Goal: Task Accomplishment & Management: Use online tool/utility

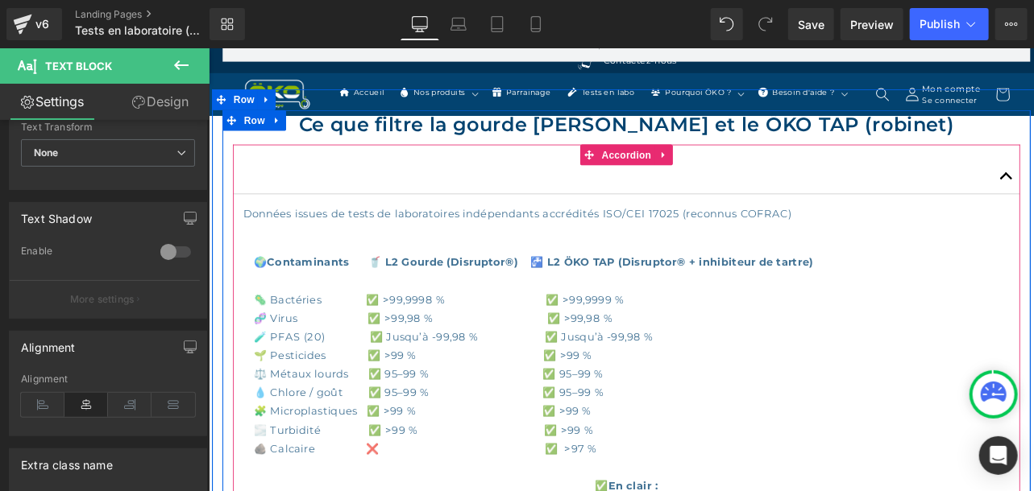
scroll to position [987, 0]
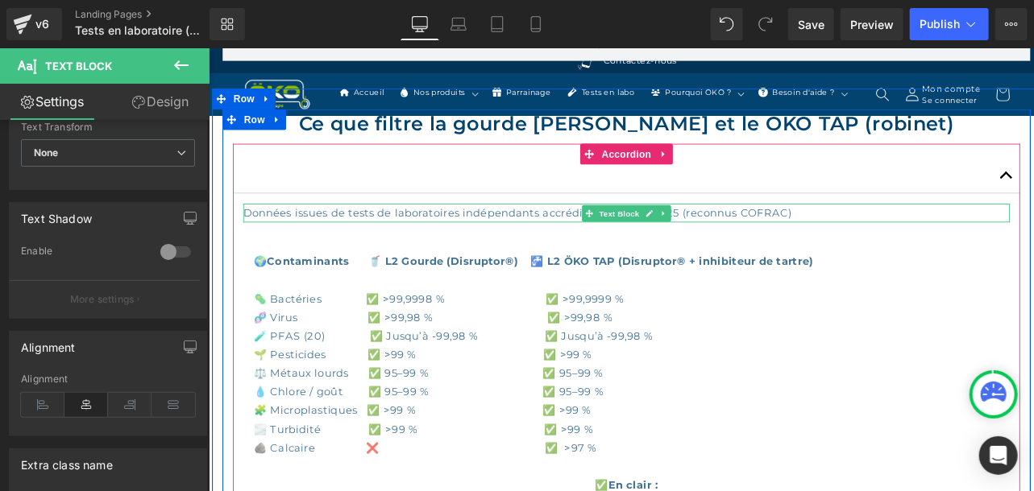
click at [316, 246] on p "Données issues de tests de laboratoires indépendants accrédités ISO/CEI 17025 (…" at bounding box center [695, 241] width 894 height 22
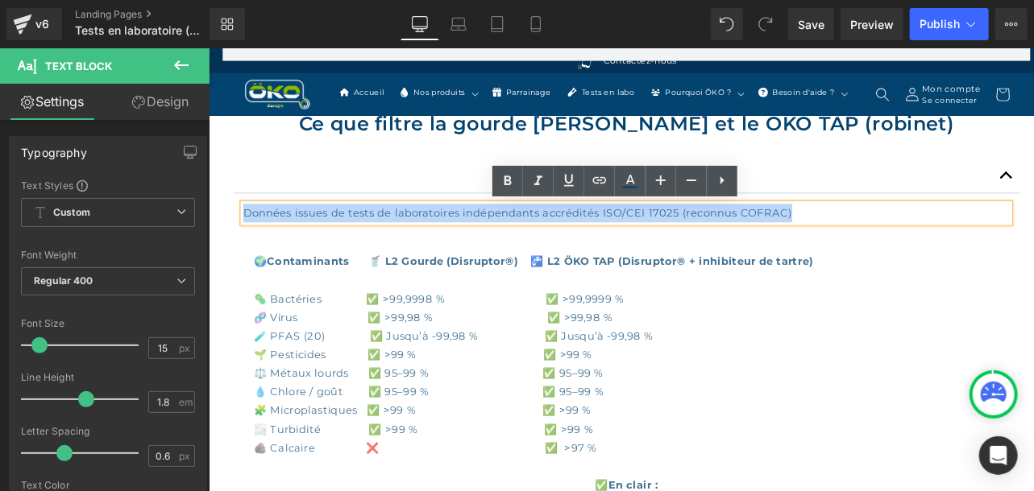
drag, startPoint x: 889, startPoint y: 239, endPoint x: 249, endPoint y: 236, distance: 639.6
click at [249, 236] on p "Données issues de tests de laboratoires indépendants accrédités ISO/CEI 17025 (…" at bounding box center [695, 241] width 894 height 22
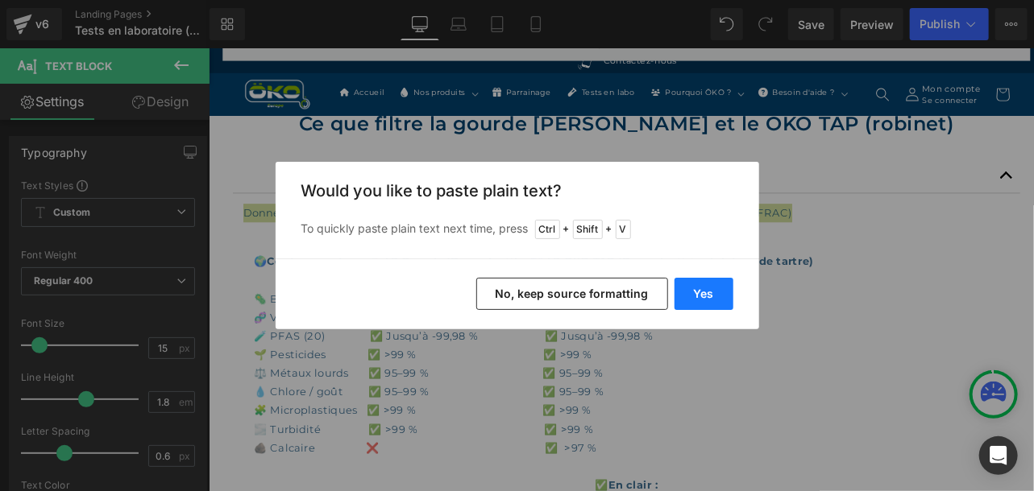
click at [684, 292] on button "Yes" at bounding box center [703, 294] width 59 height 32
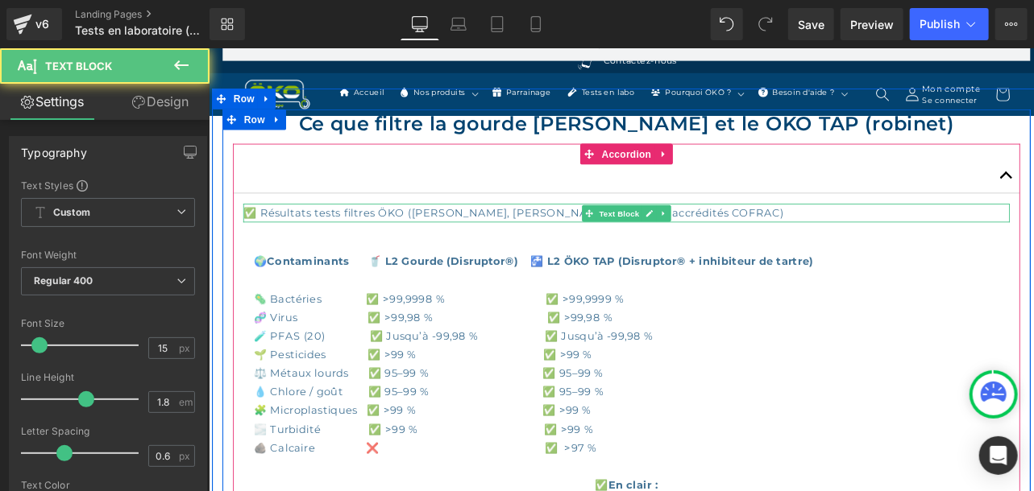
click at [754, 236] on p "✅ Résultats tests filtres ÖKO ([PERSON_NAME], [PERSON_NAME], Eurofins – accrédi…" at bounding box center [695, 241] width 894 height 22
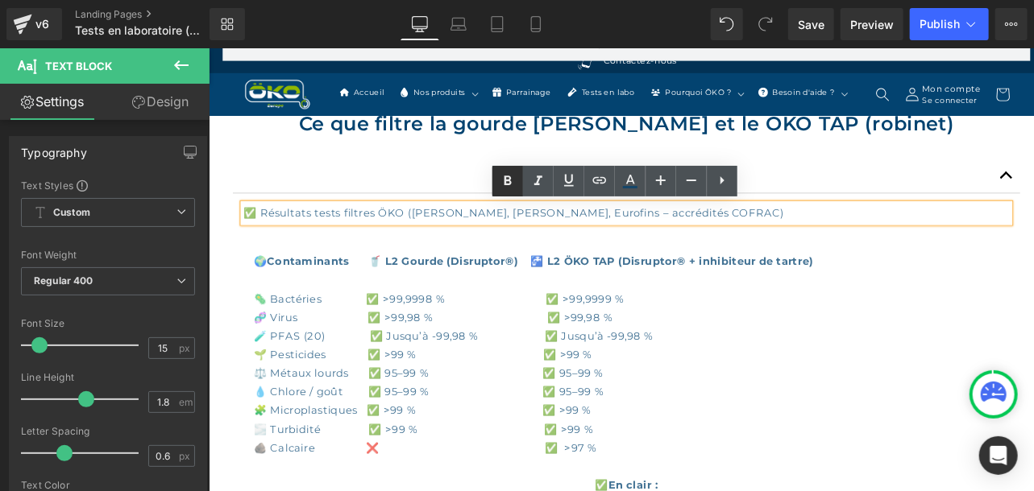
click at [516, 174] on icon at bounding box center [507, 181] width 19 height 19
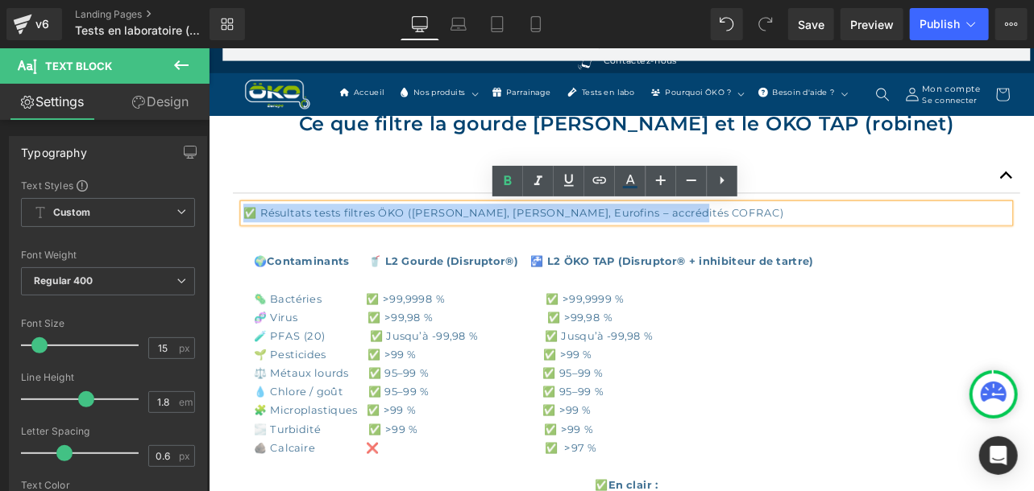
drag, startPoint x: 781, startPoint y: 235, endPoint x: 226, endPoint y: 238, distance: 555.1
click at [226, 238] on div "Ce que filtre la gourde [PERSON_NAME] et le ÖKO TAP (robinet) Heading ✅ Résulta…" at bounding box center [695, 467] width 943 height 696
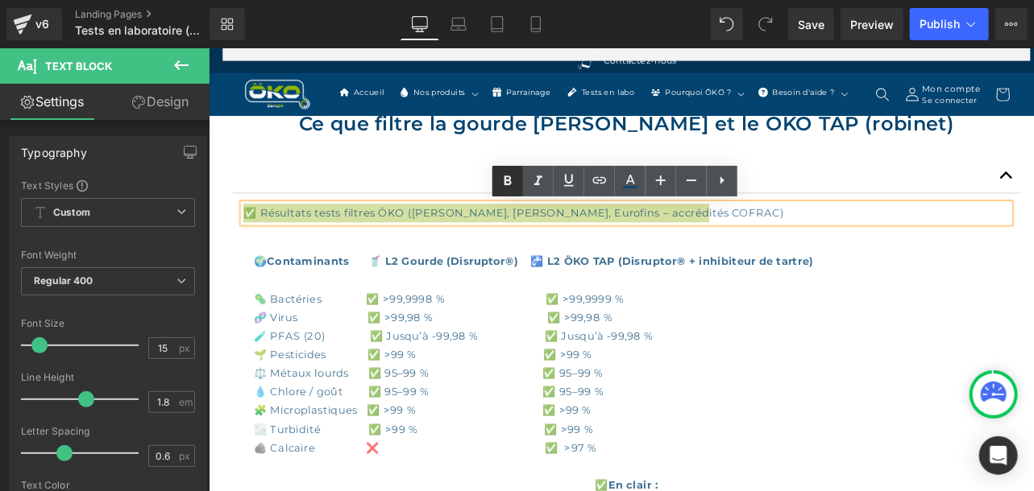
click at [509, 178] on icon at bounding box center [506, 181] width 7 height 10
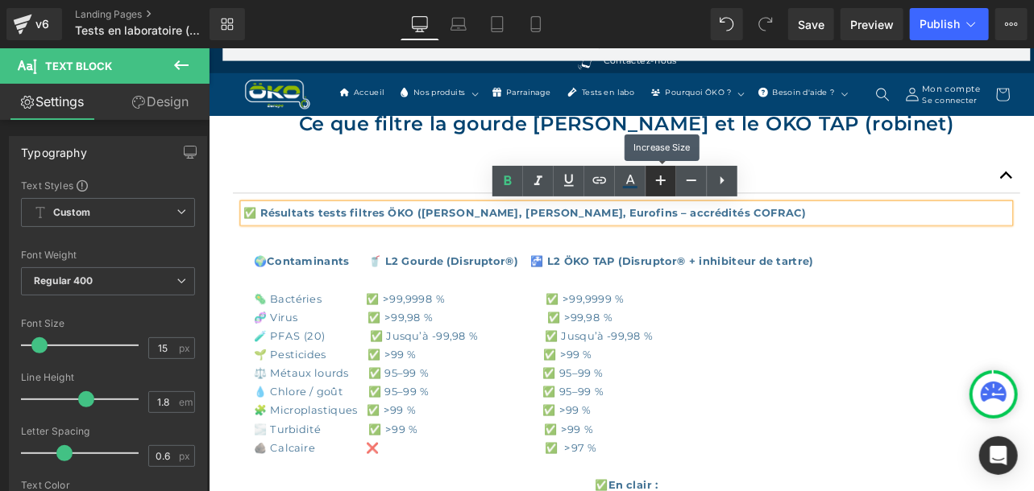
click at [663, 180] on icon at bounding box center [661, 181] width 10 height 10
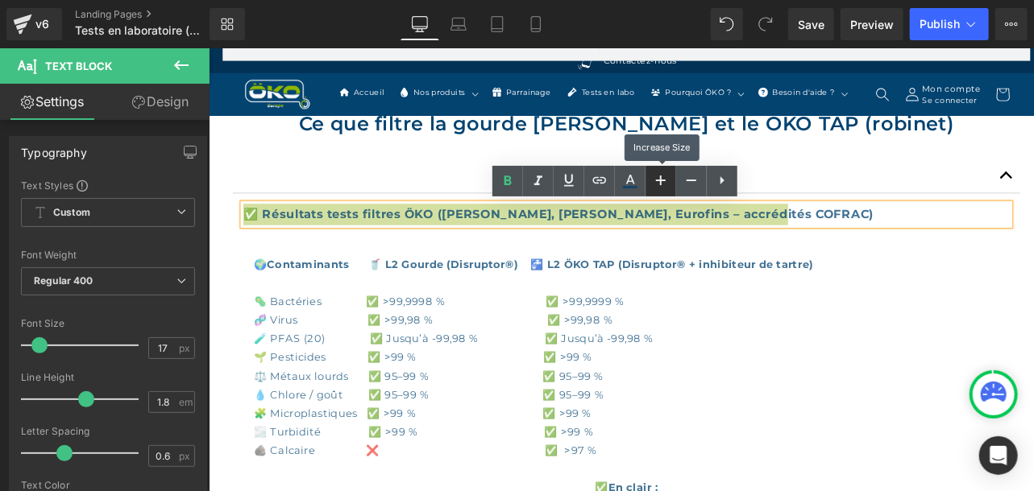
click at [663, 180] on icon at bounding box center [661, 181] width 10 height 10
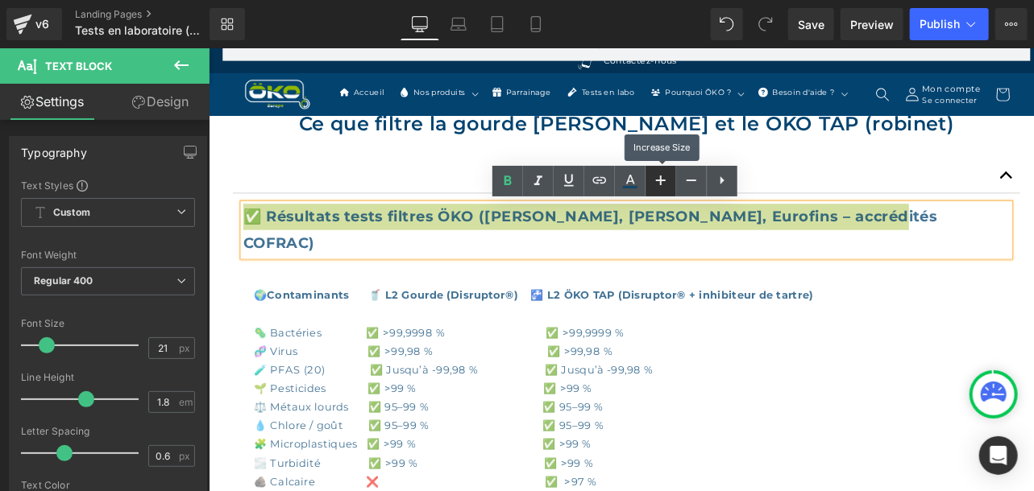
click at [663, 179] on icon at bounding box center [660, 180] width 19 height 19
type input "23"
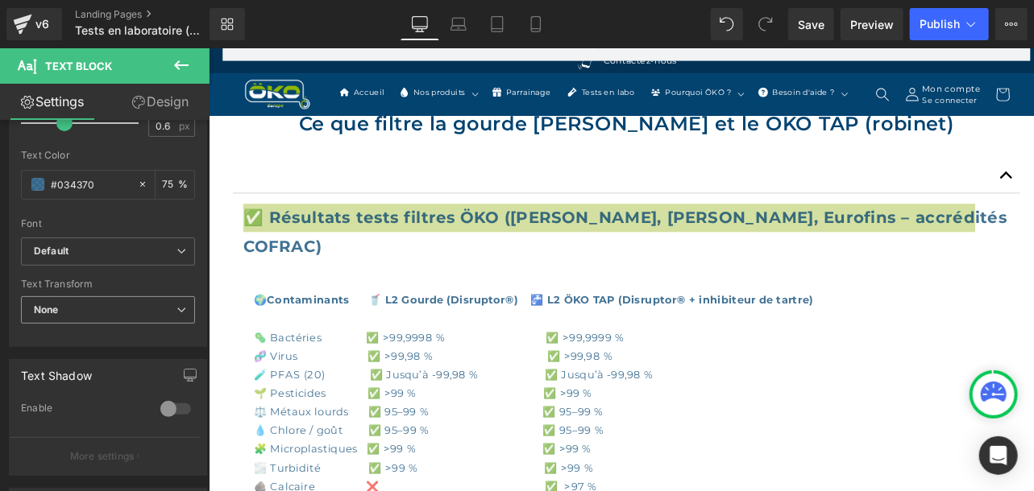
scroll to position [495, 0]
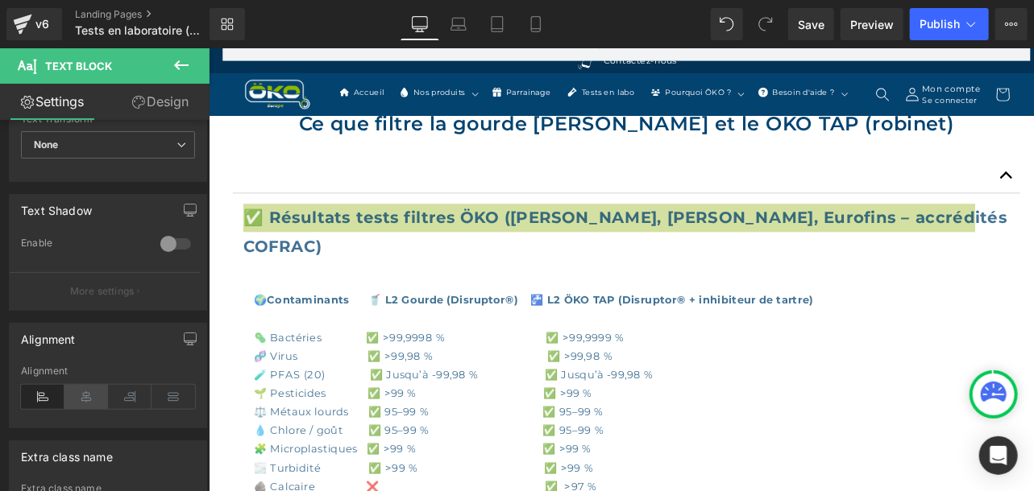
click at [93, 395] on icon at bounding box center [86, 397] width 44 height 24
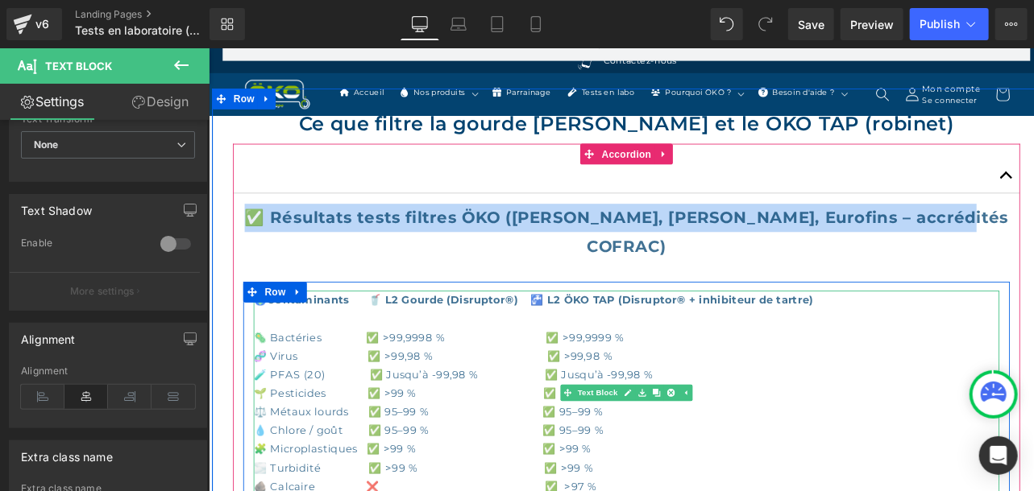
click at [808, 408] on p "🦠 Bactéries ✅ >99,9998 % ✅ >99,9999 % 🧬 Virus ✅ >99,98 % ✅ >99,98 % 🧪 PFAS (20)…" at bounding box center [695, 473] width 870 height 196
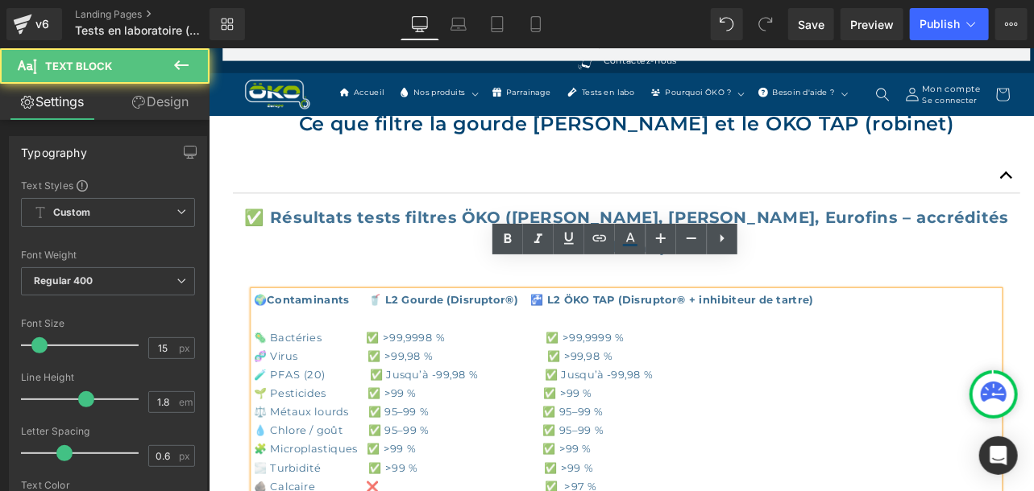
scroll to position [1161, 0]
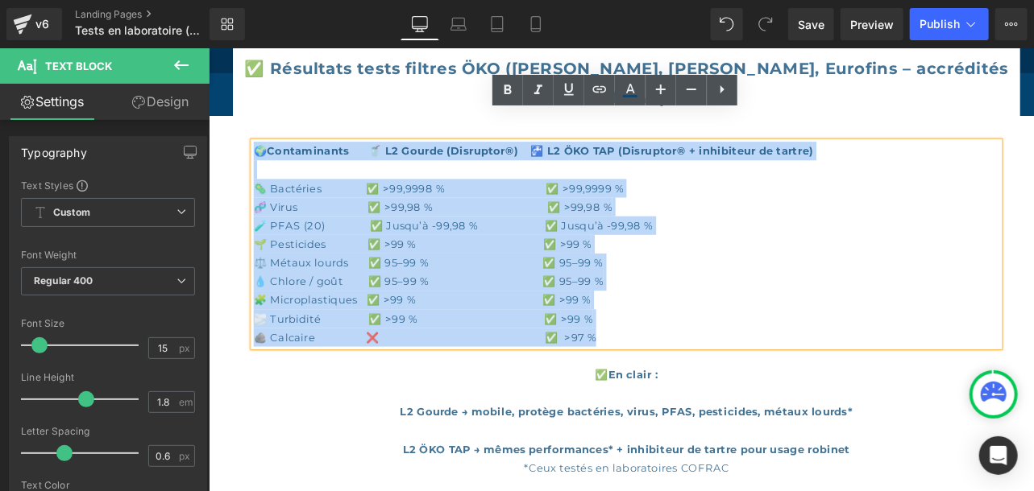
drag, startPoint x: 689, startPoint y: 353, endPoint x: 255, endPoint y: 128, distance: 488.9
click at [251, 157] on div "🌍 Contaminants 🥤 L2 Gourde (Disruptor®) 🚰 L2 ÖKO TAP (Disruptor® + inhibiteur d…" at bounding box center [695, 353] width 894 height 392
click at [789, 232] on p "🦠 Bactéries ✅ >99,9998 % ✅ >99,9999 % 🧬 Virus ✅ >99,98 % ✅ >99,98 % 🧪 PFAS (20)…" at bounding box center [695, 299] width 870 height 196
drag, startPoint x: 669, startPoint y: 344, endPoint x: 221, endPoint y: 125, distance: 499.4
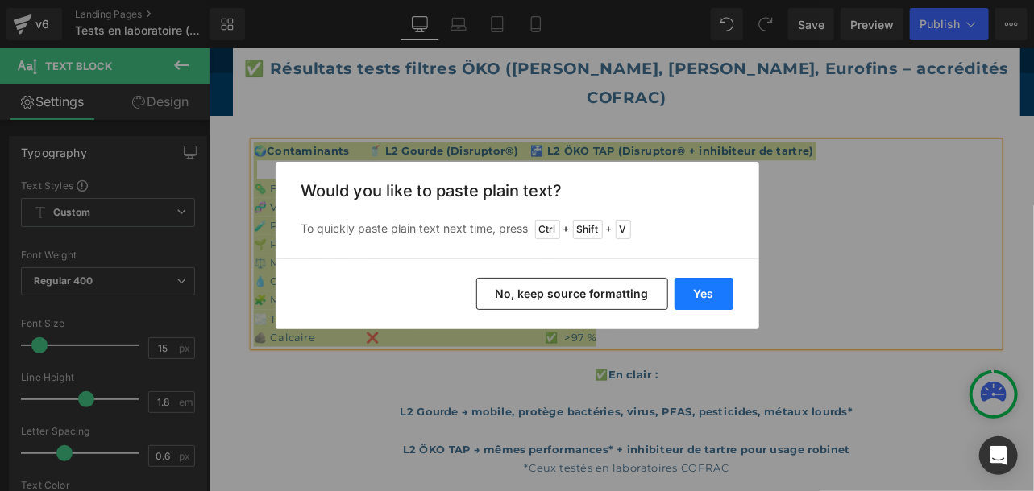
click at [715, 284] on button "Yes" at bounding box center [703, 294] width 59 height 32
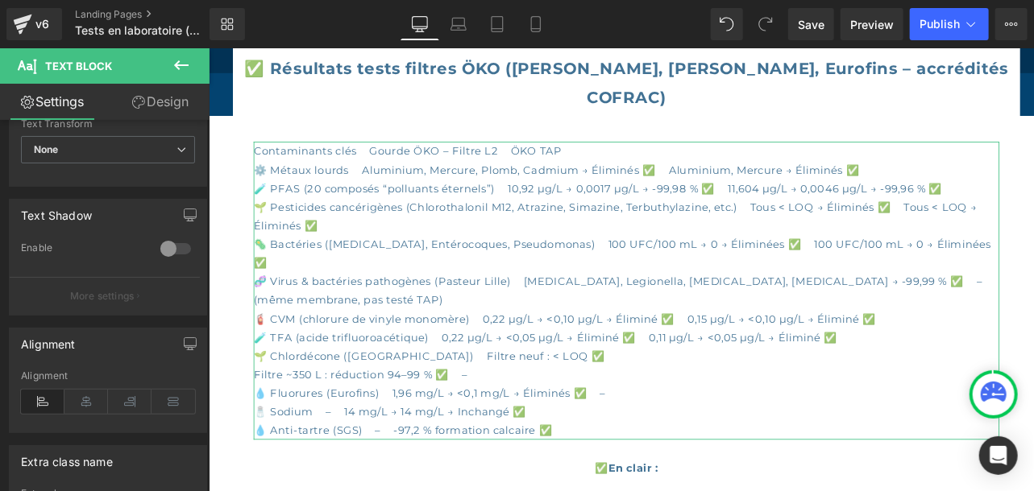
scroll to position [495, 0]
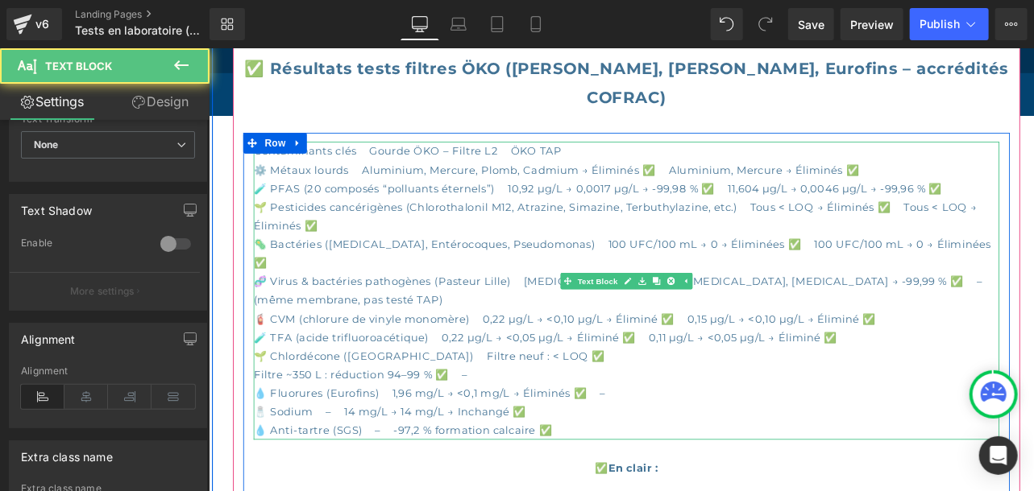
click at [648, 433] on div "Contaminants clés Gourde ÖKO – Filtre L2 ÖKO TAP ⚙️ Métaux lourds Aluminium, Me…" at bounding box center [695, 331] width 870 height 348
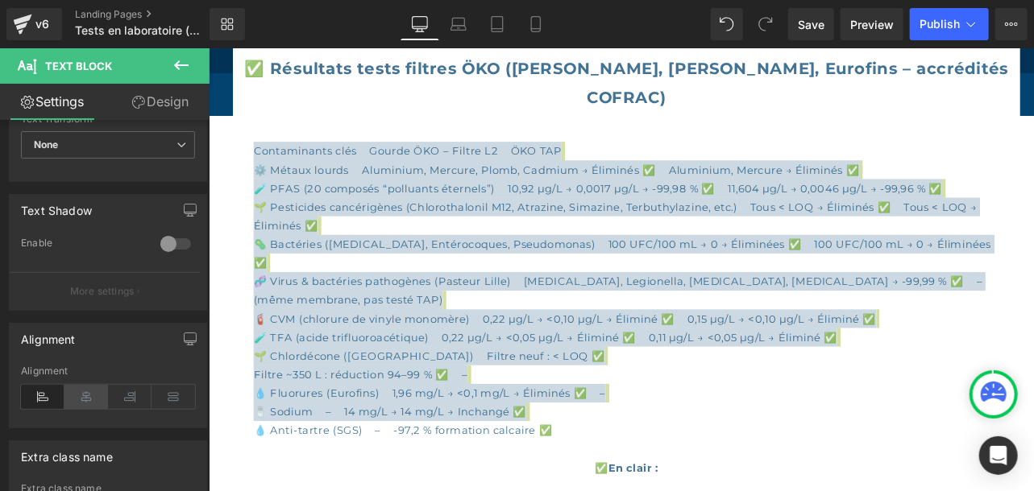
click at [86, 395] on icon at bounding box center [86, 397] width 44 height 24
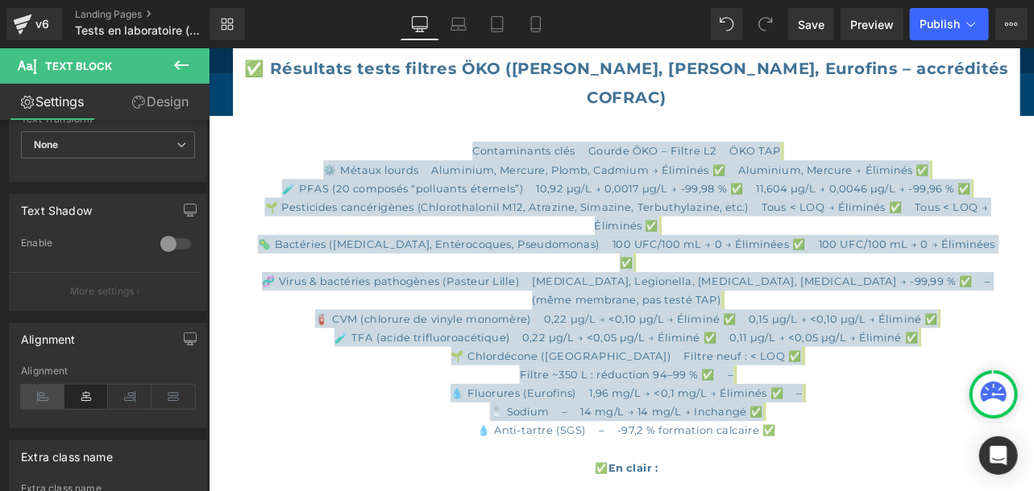
click at [44, 396] on icon at bounding box center [43, 397] width 44 height 24
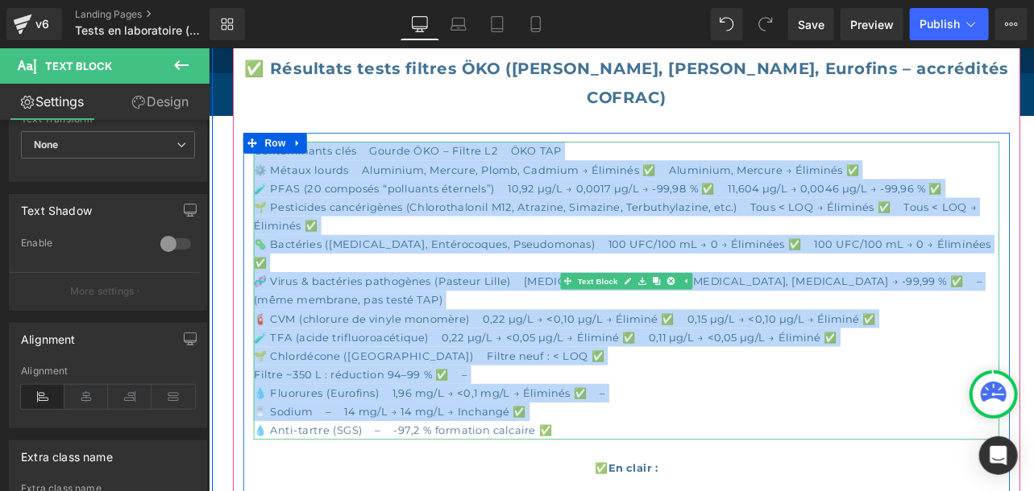
drag, startPoint x: 620, startPoint y: 438, endPoint x: 324, endPoint y: 157, distance: 408.6
click at [266, 157] on div "Contaminants clés Gourde ÖKO – Filtre L2 ÖKO TAP ⚙️ Métaux lourds Aluminium, Me…" at bounding box center [695, 331] width 870 height 348
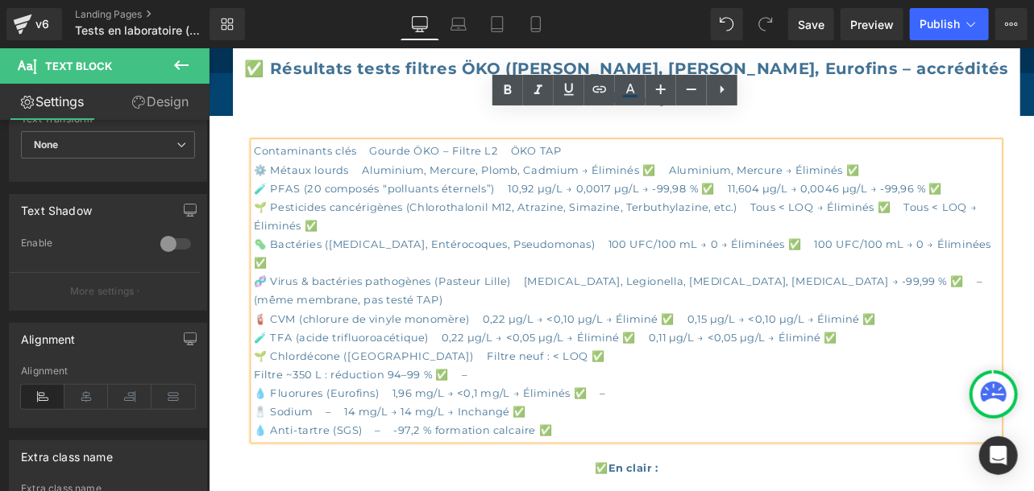
click at [687, 423] on div "Contaminants clés Gourde ÖKO – Filtre L2 ÖKO TAP ⚙️ Métaux lourds Aluminium, Me…" at bounding box center [695, 331] width 870 height 348
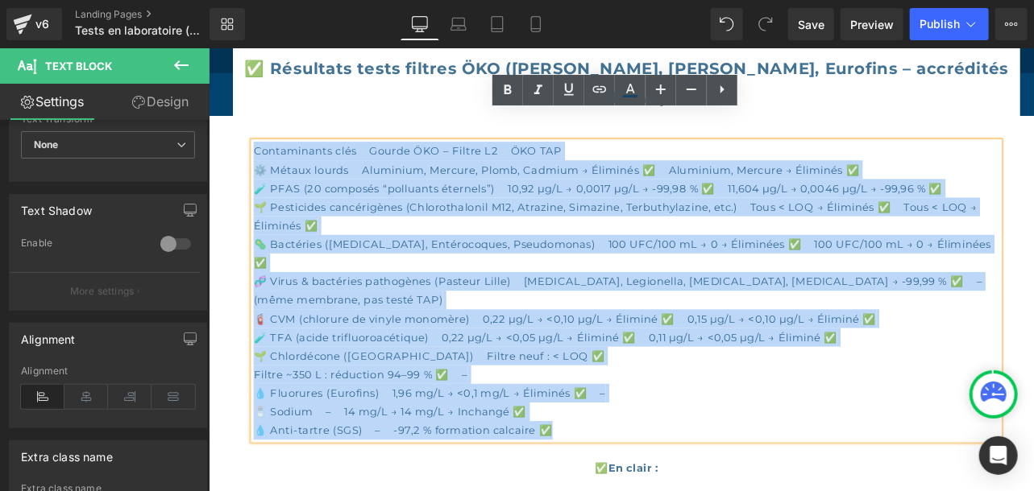
drag, startPoint x: 569, startPoint y: 422, endPoint x: 261, endPoint y: 139, distance: 418.5
click at [261, 157] on div "Contaminants clés Gourde ÖKO – Filtre L2 ÖKO TAP ⚙️ Métaux lourds Aluminium, Me…" at bounding box center [695, 331] width 870 height 348
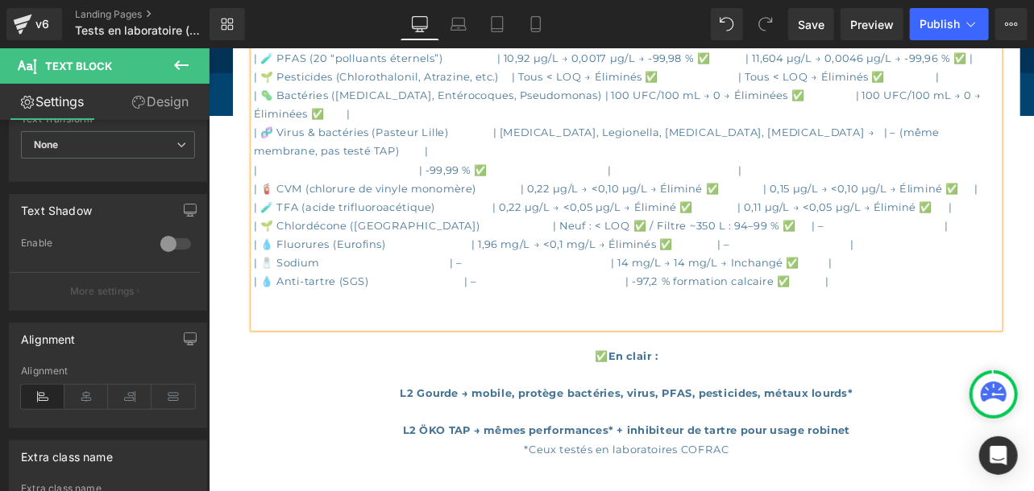
scroll to position [1335, 0]
click at [512, 254] on div "| Contaminants clés | Gourde ÖKO – Filtre L2 | ÖKO TAP | |---------------------…" at bounding box center [695, 179] width 870 height 392
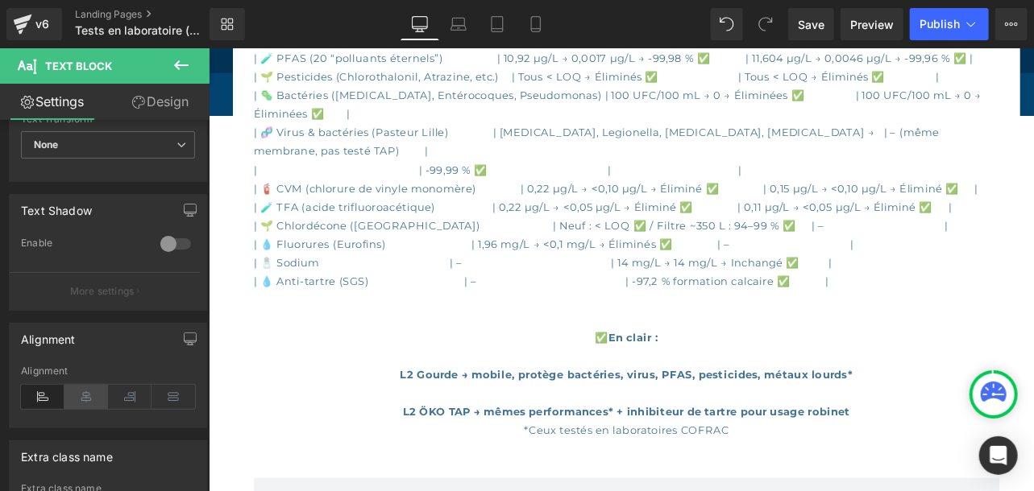
click at [77, 391] on icon at bounding box center [86, 397] width 44 height 24
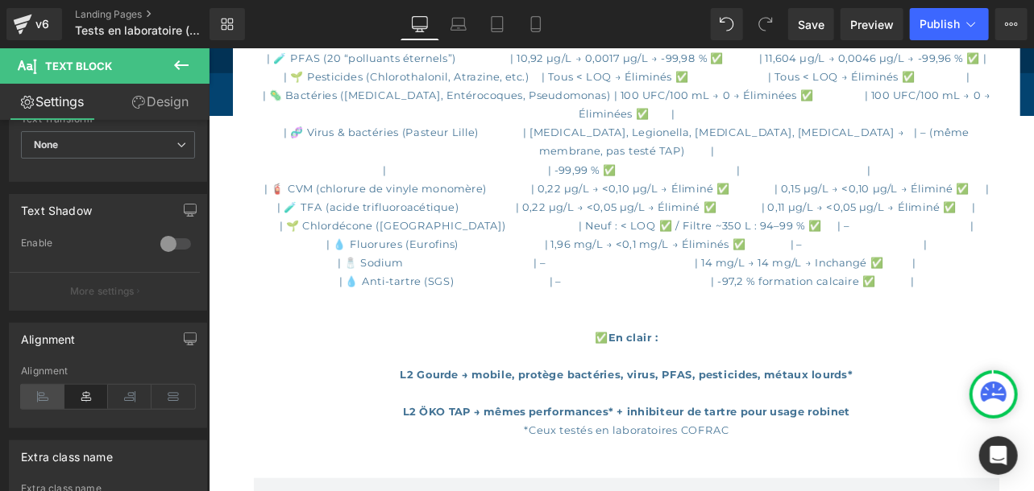
click at [55, 392] on icon at bounding box center [43, 397] width 44 height 24
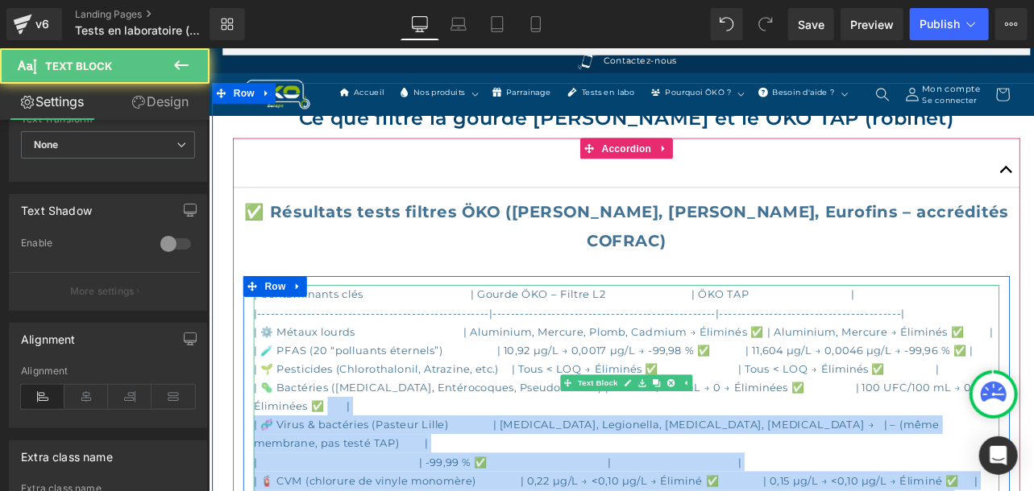
scroll to position [987, 0]
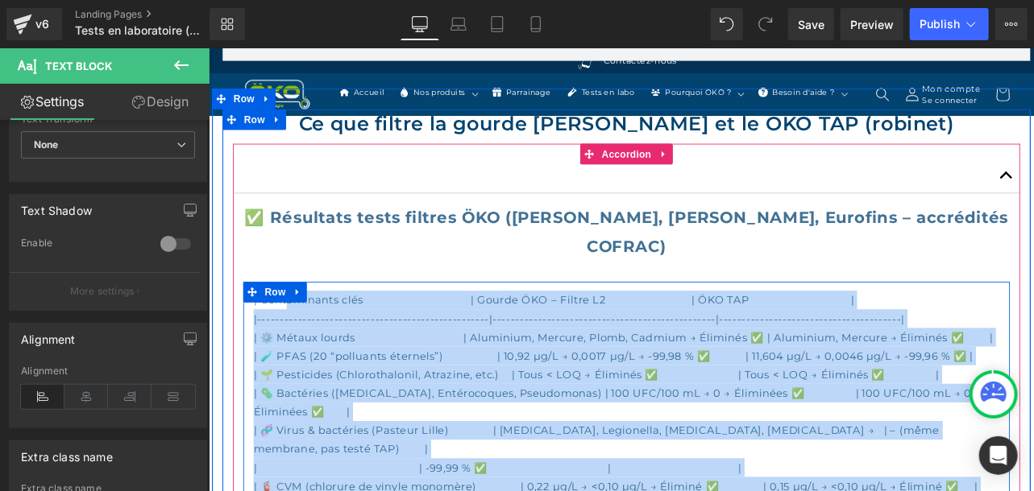
drag, startPoint x: 927, startPoint y: 316, endPoint x: 279, endPoint y: 303, distance: 648.6
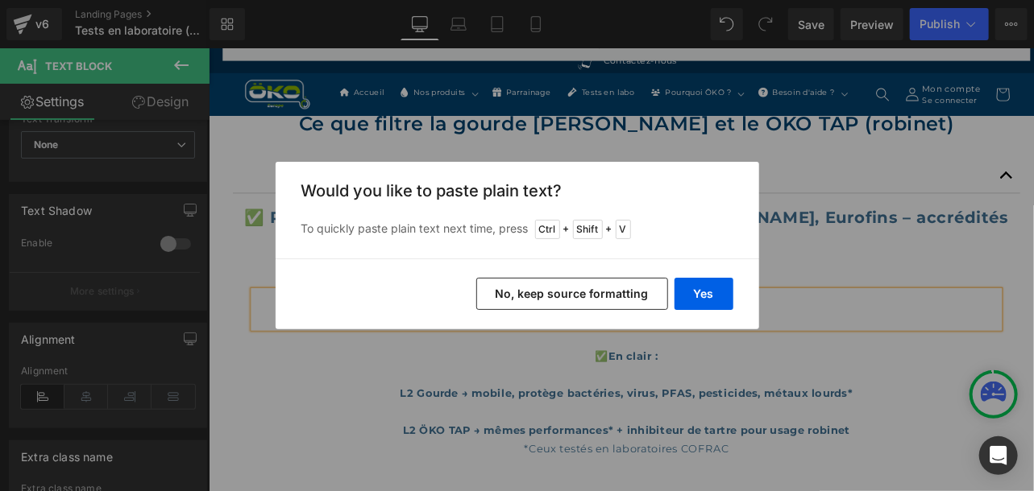
click at [592, 299] on button "No, keep source formatting" at bounding box center [572, 294] width 192 height 32
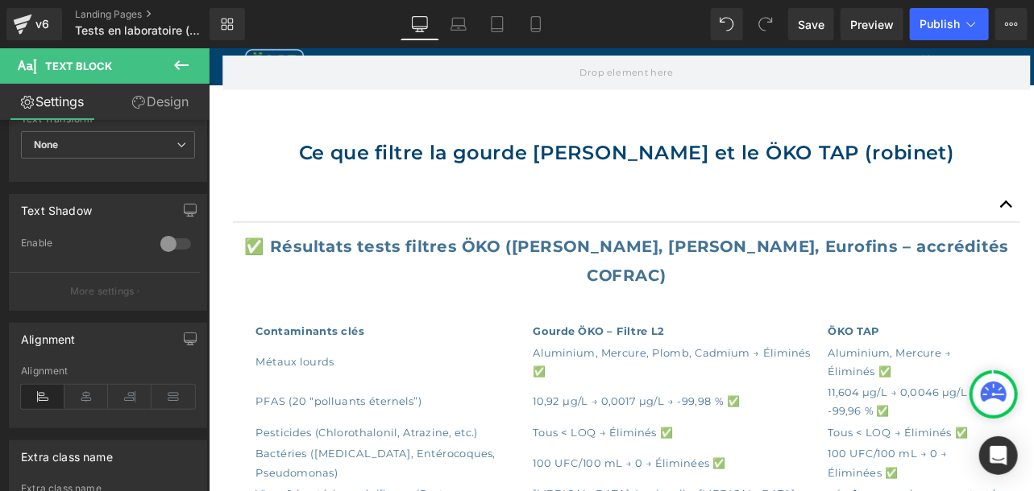
scroll to position [916, 0]
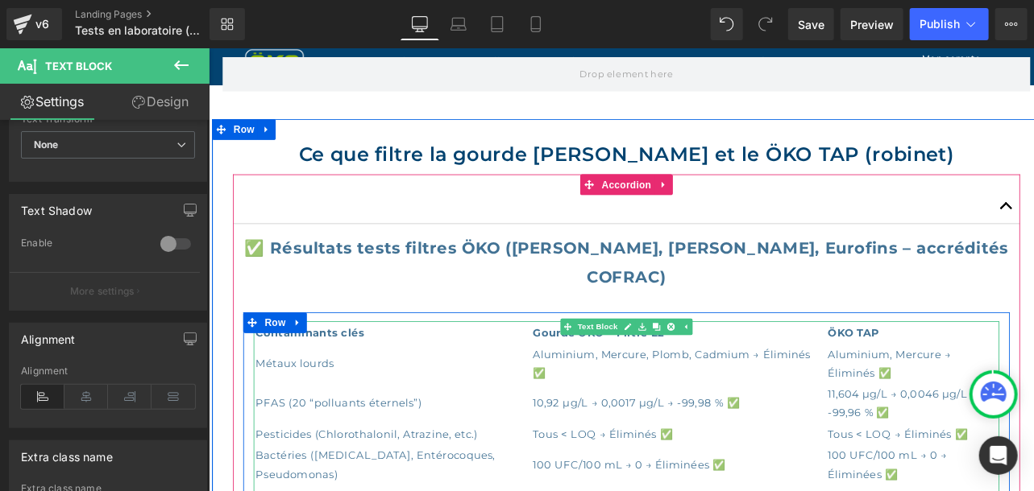
click at [283, 374] on th "Contaminants clés" at bounding box center [422, 385] width 321 height 23
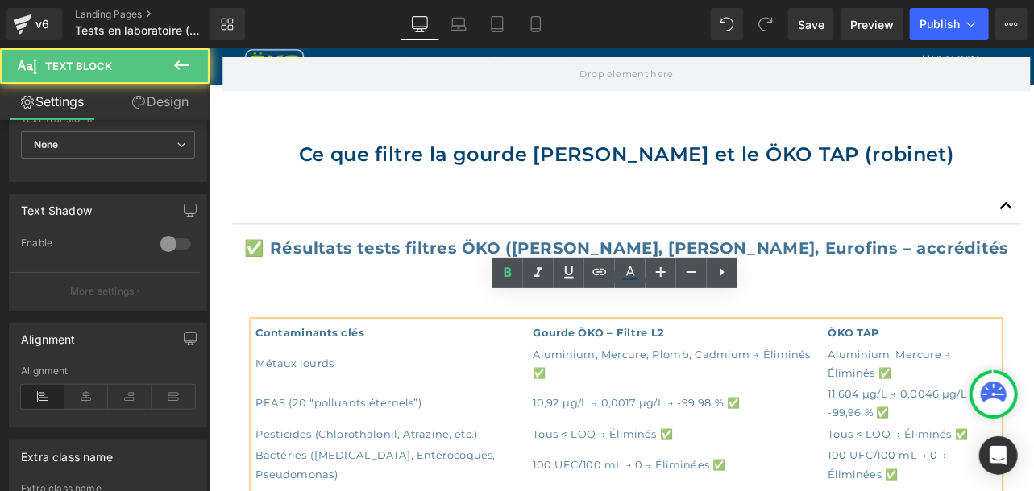
click at [264, 374] on th "Contaminants clés" at bounding box center [422, 385] width 321 height 23
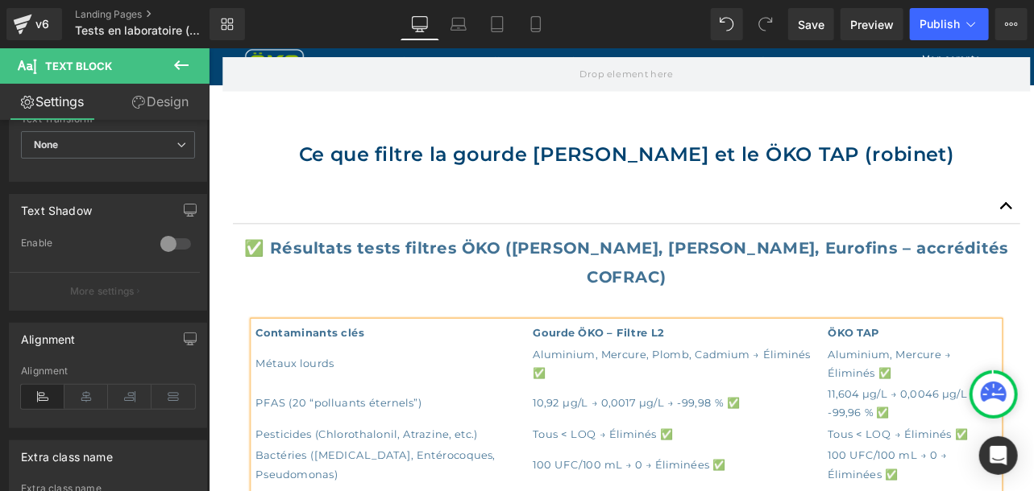
click at [265, 399] on td "Métaux lourds" at bounding box center [422, 421] width 321 height 45
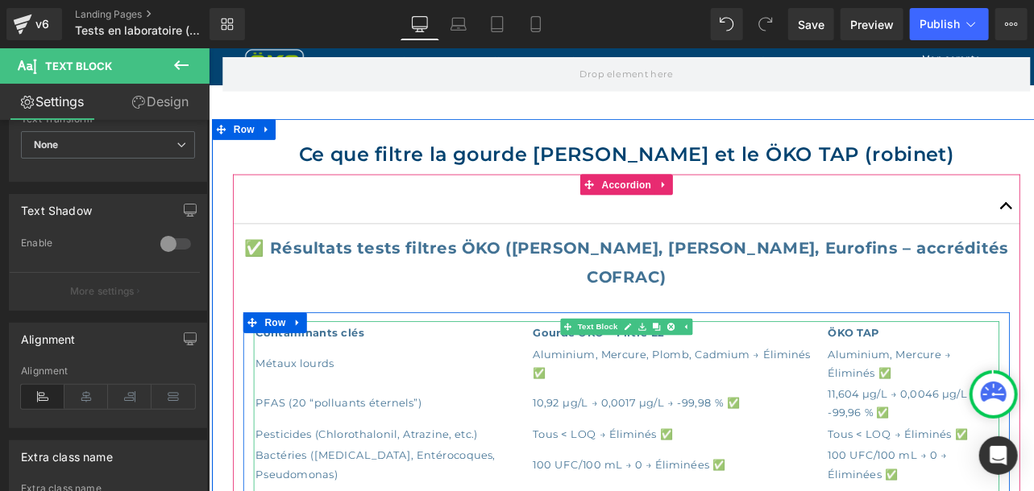
scroll to position [1090, 0]
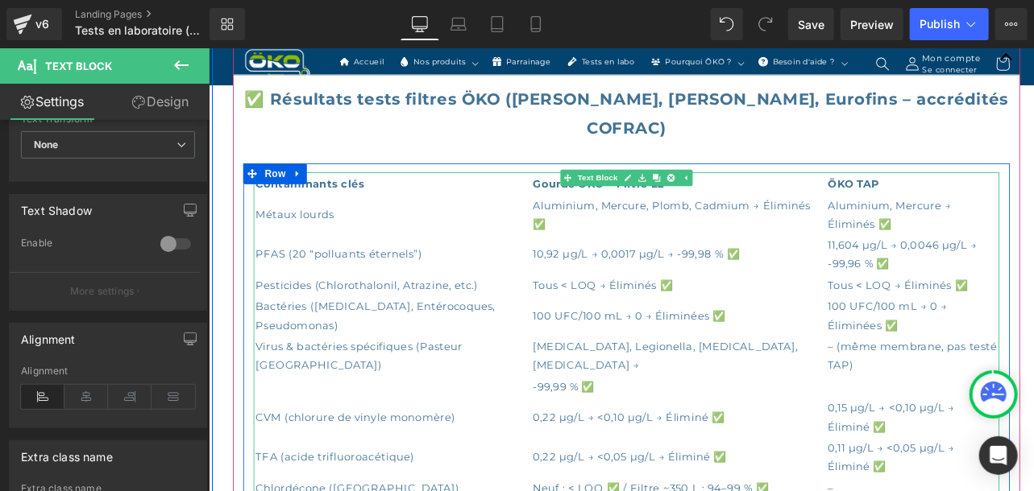
click at [477, 225] on td "Métaux lourds" at bounding box center [422, 247] width 321 height 45
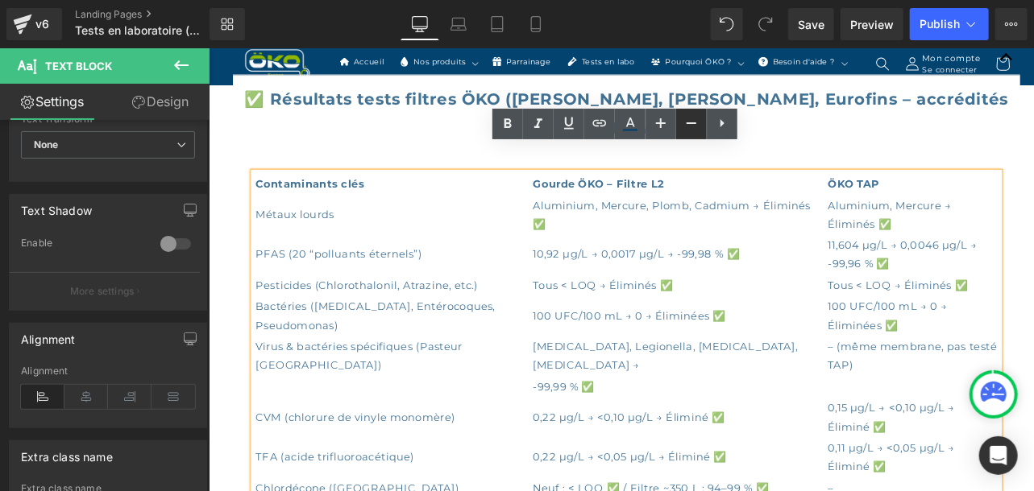
scroll to position [31, 0]
click at [688, 117] on icon at bounding box center [691, 123] width 19 height 19
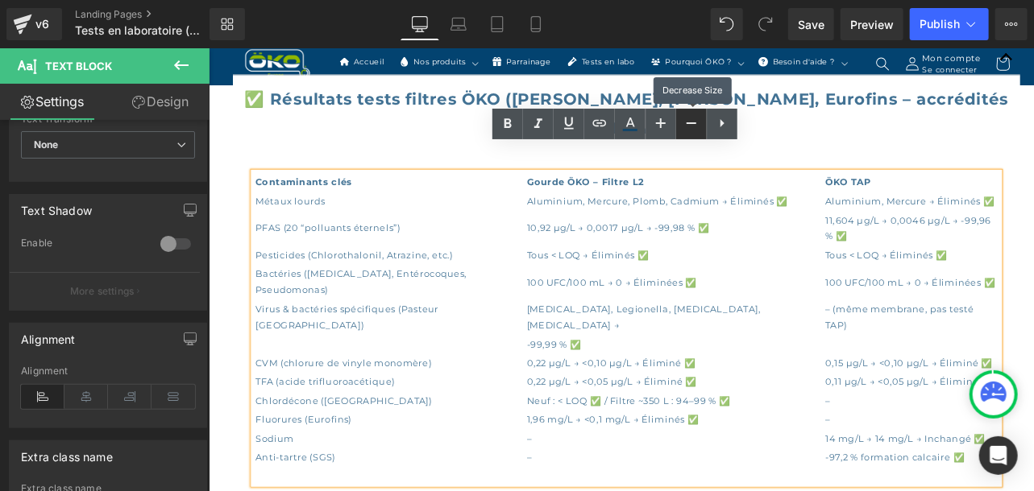
click at [688, 125] on icon at bounding box center [691, 123] width 19 height 19
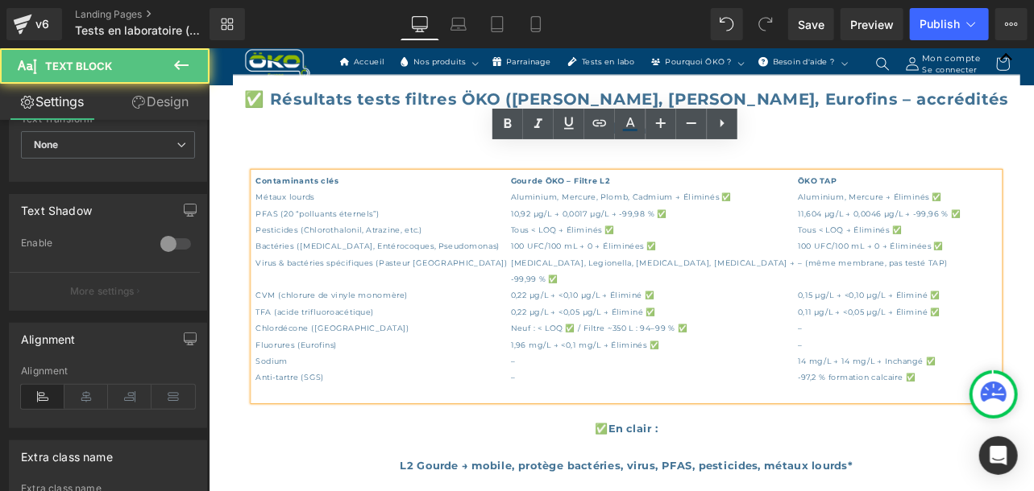
click at [721, 276] on td "100 UFC/100 mL → 0 → Éliminées ✅" at bounding box center [726, 285] width 334 height 18
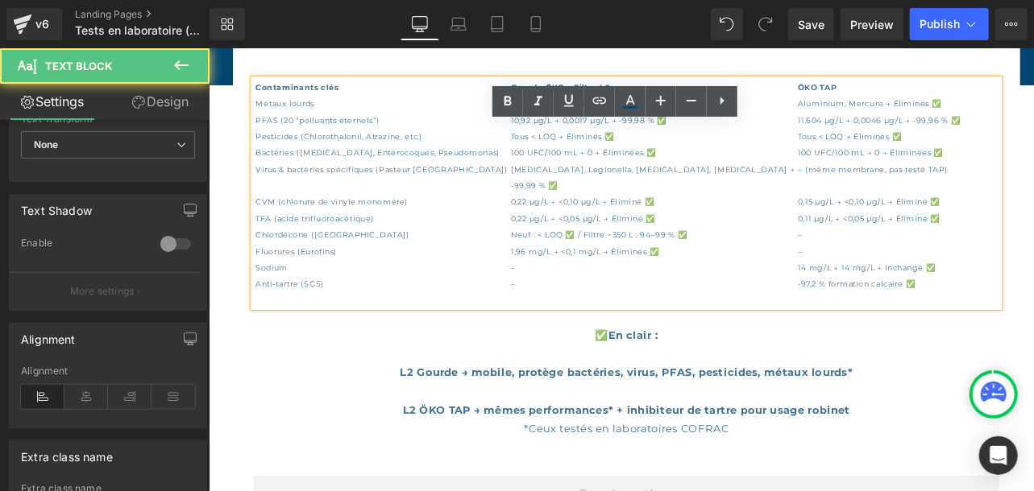
scroll to position [1264, 0]
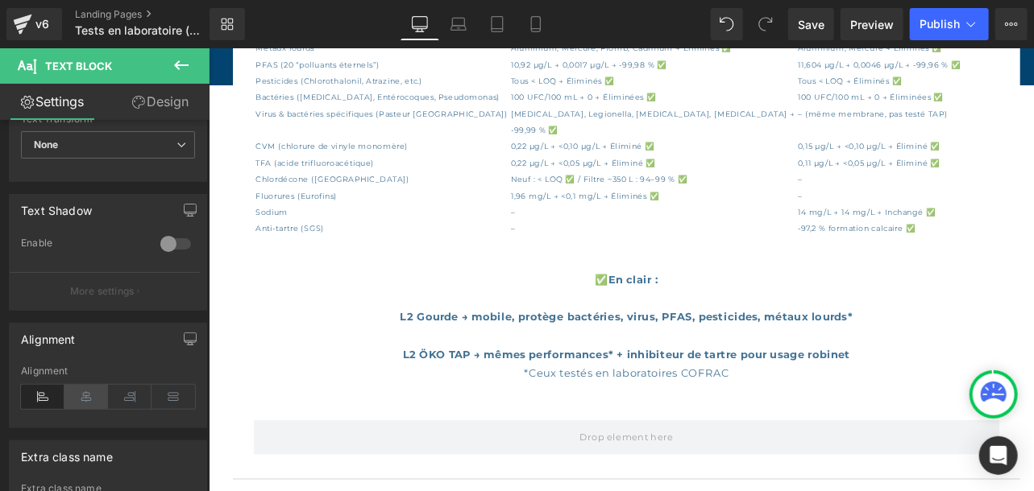
click at [90, 388] on icon at bounding box center [86, 397] width 44 height 24
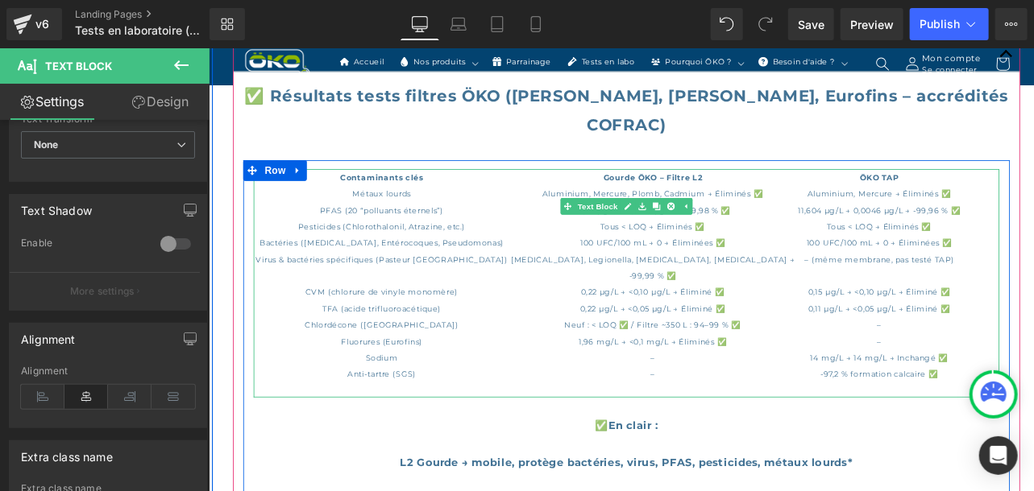
scroll to position [1090, 0]
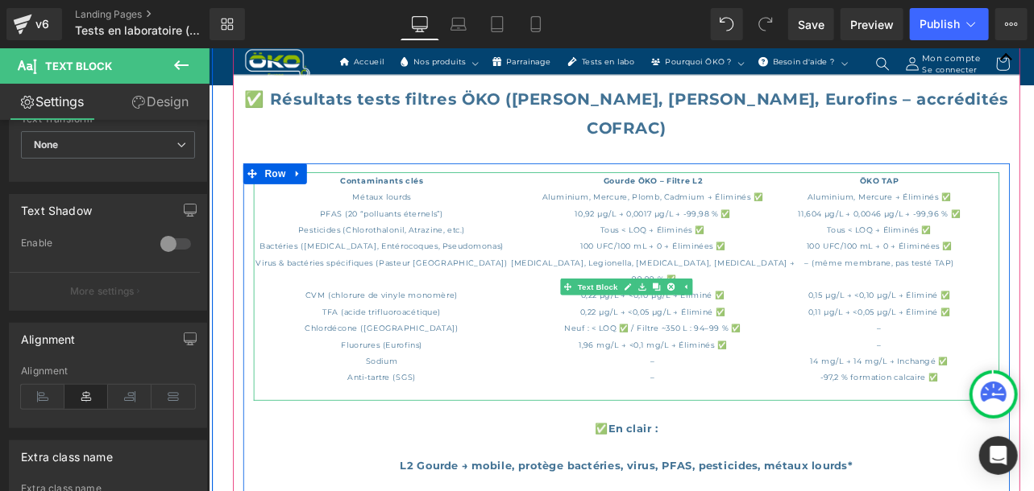
click at [727, 276] on td "100 UFC/100 mL → 0 → Éliminées ✅" at bounding box center [726, 285] width 334 height 18
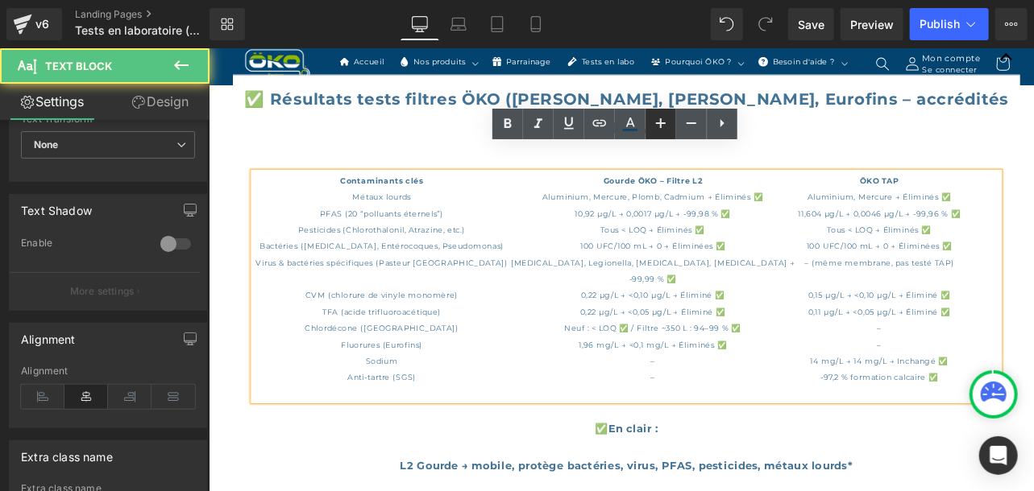
scroll to position [31, 0]
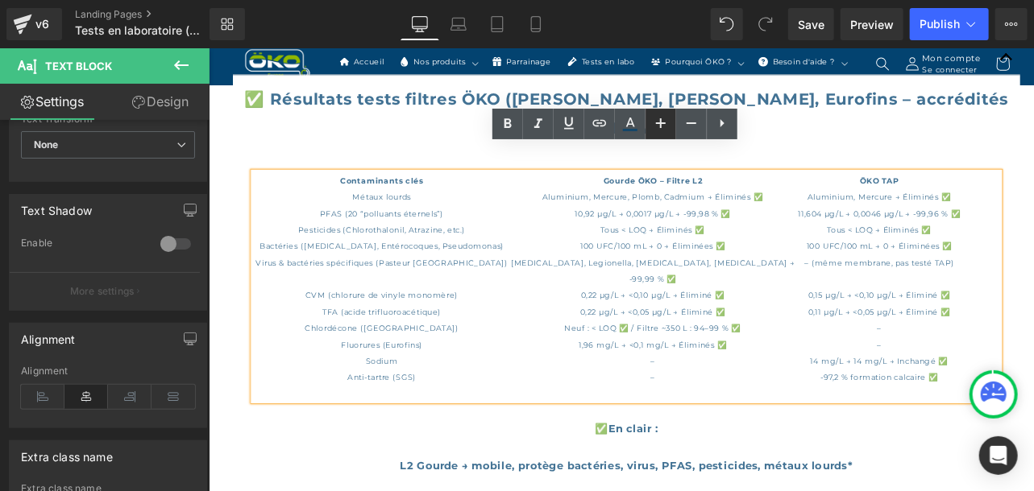
click at [660, 122] on icon at bounding box center [661, 123] width 10 height 10
type input "13"
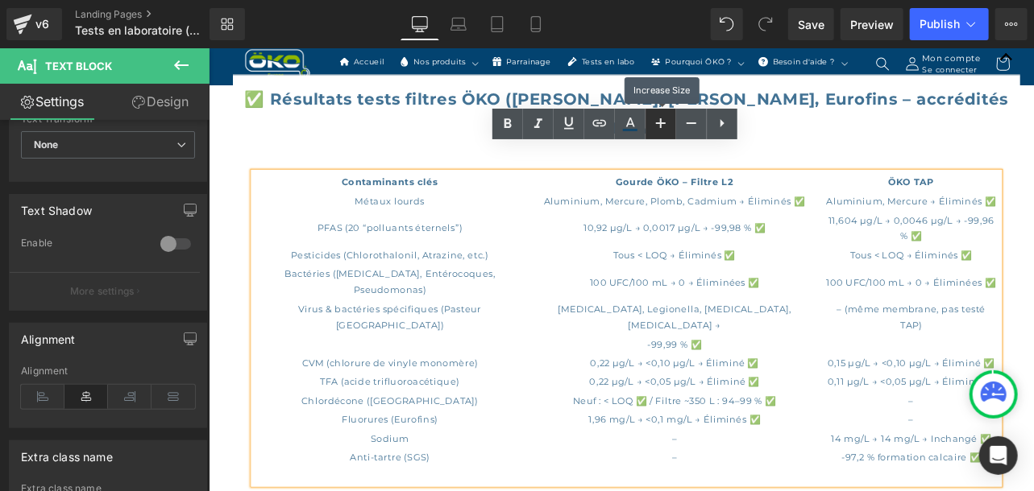
scroll to position [0, 0]
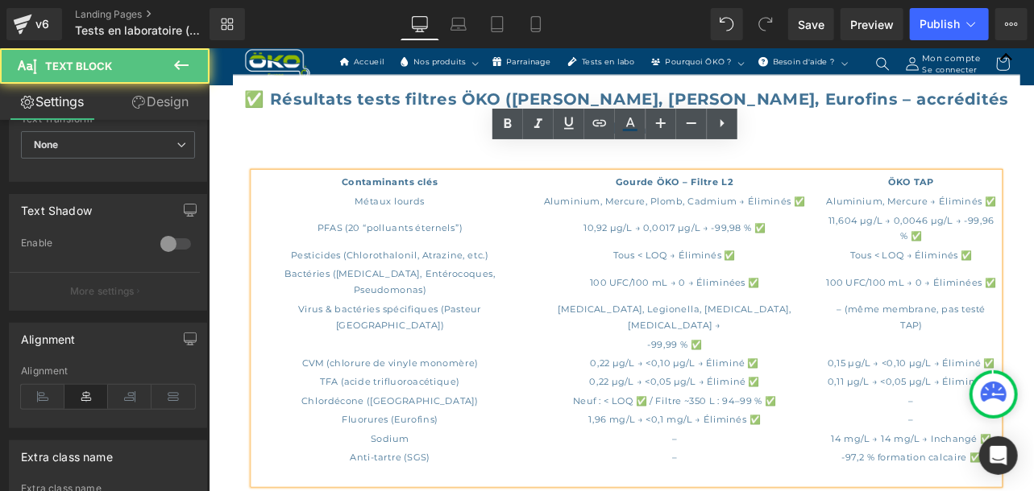
click at [975, 200] on th "ÖKO TAP" at bounding box center [1027, 210] width 202 height 20
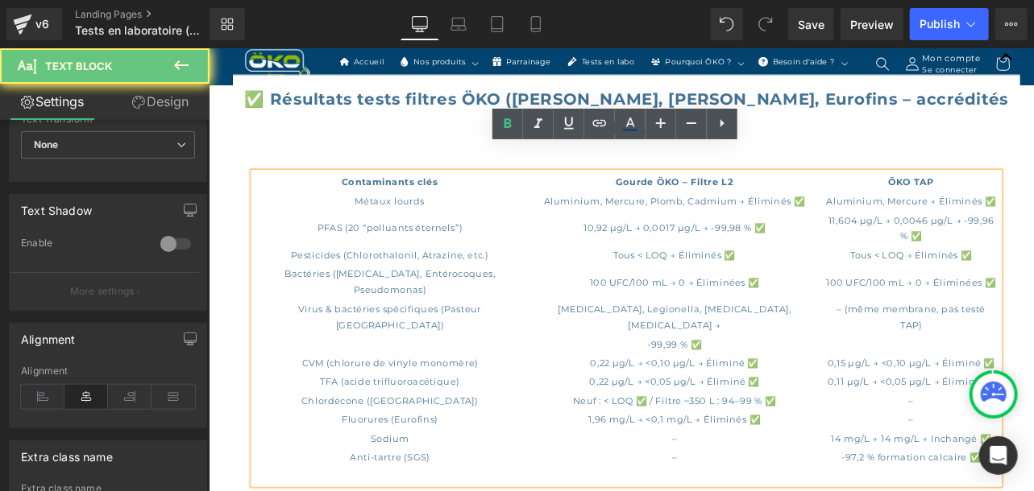
drag, startPoint x: 988, startPoint y: 177, endPoint x: 1195, endPoint y: 60, distance: 237.4
click at [988, 200] on th "ÖKO TAP" at bounding box center [1027, 210] width 202 height 20
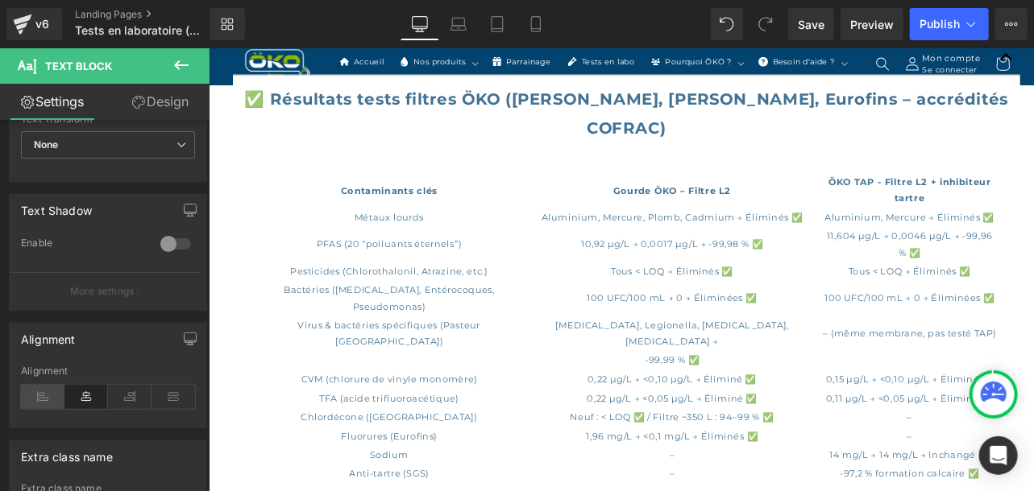
click at [38, 395] on icon at bounding box center [43, 397] width 44 height 24
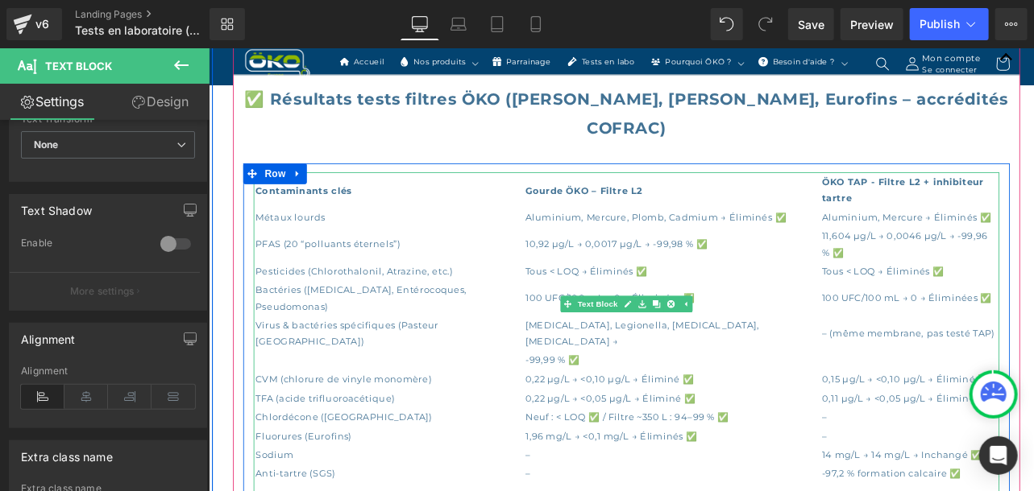
click at [597, 241] on td "Aluminium, Mercure, Plomb, Cadmium → Éliminés ✅" at bounding box center [748, 251] width 344 height 20
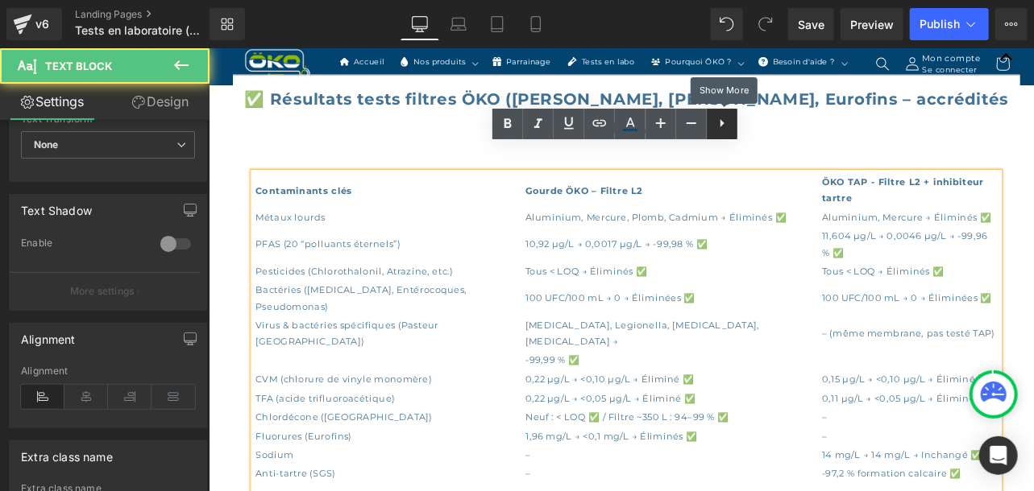
scroll to position [31, 0]
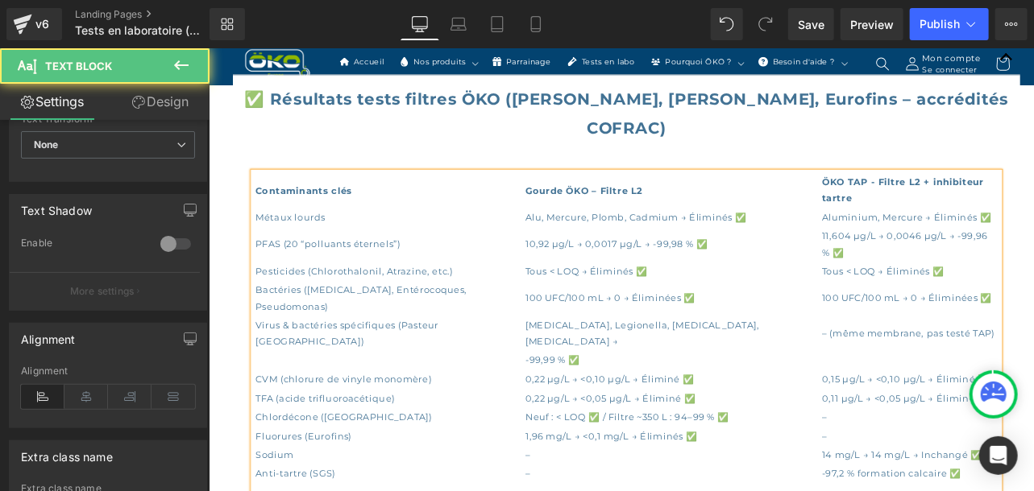
click at [922, 241] on td "Aluminium, Mercure → Éliminés ✅" at bounding box center [1025, 251] width 206 height 20
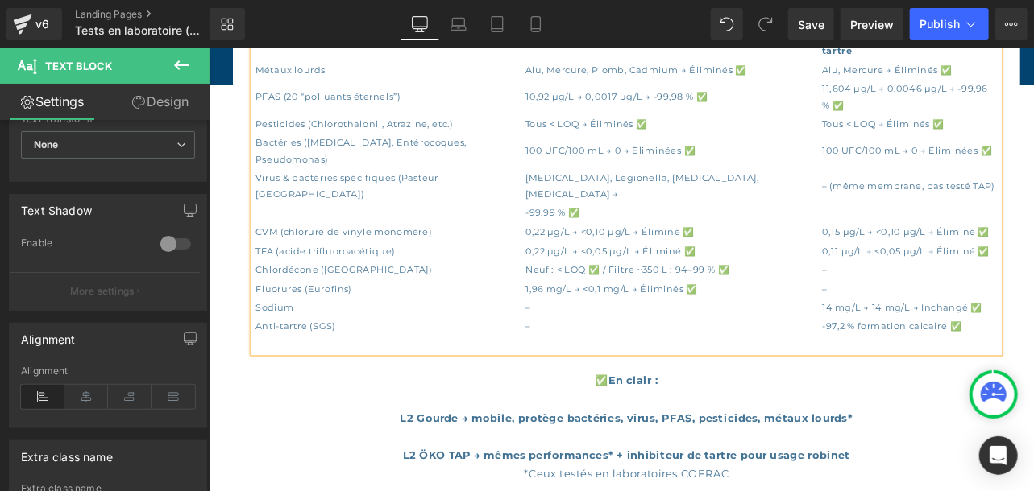
scroll to position [1264, 0]
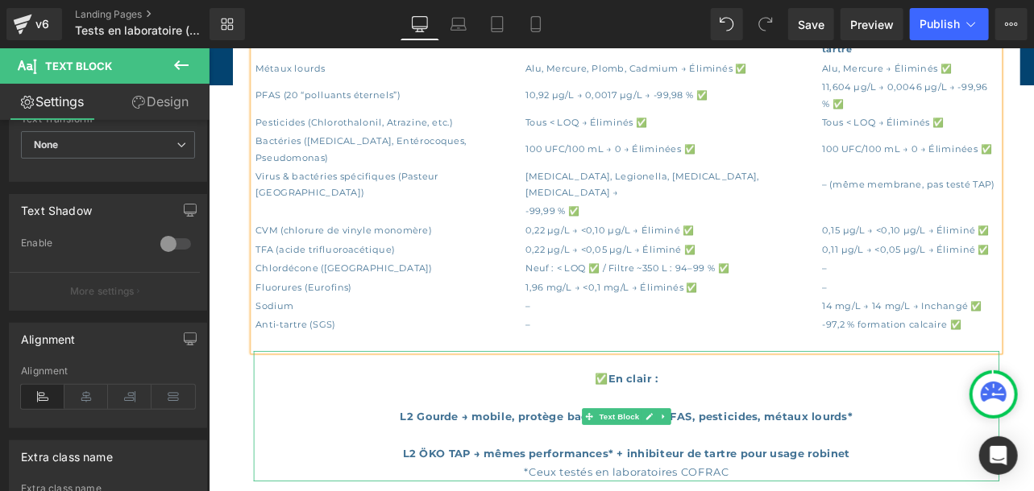
click at [655, 450] on p "L2 Gourde → mobile, protège bactéries, virus, PFAS, pesticides, métaux lourds*" at bounding box center [695, 472] width 870 height 44
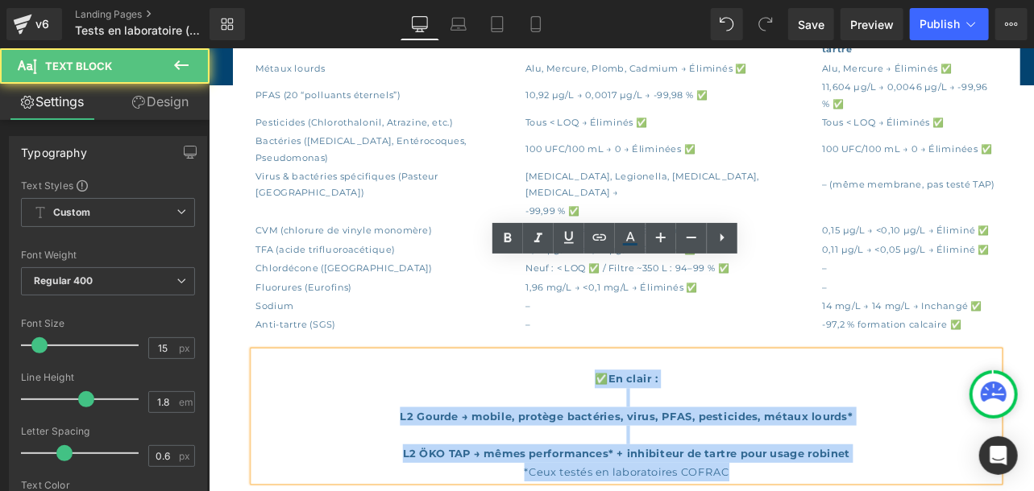
drag, startPoint x: 850, startPoint y: 437, endPoint x: 647, endPoint y: 334, distance: 227.7
click at [647, 407] on div "✅ En clair : L2 Gourde → mobile, protège bactéries, virus, PFAS, pesticides, mé…" at bounding box center [695, 483] width 870 height 152
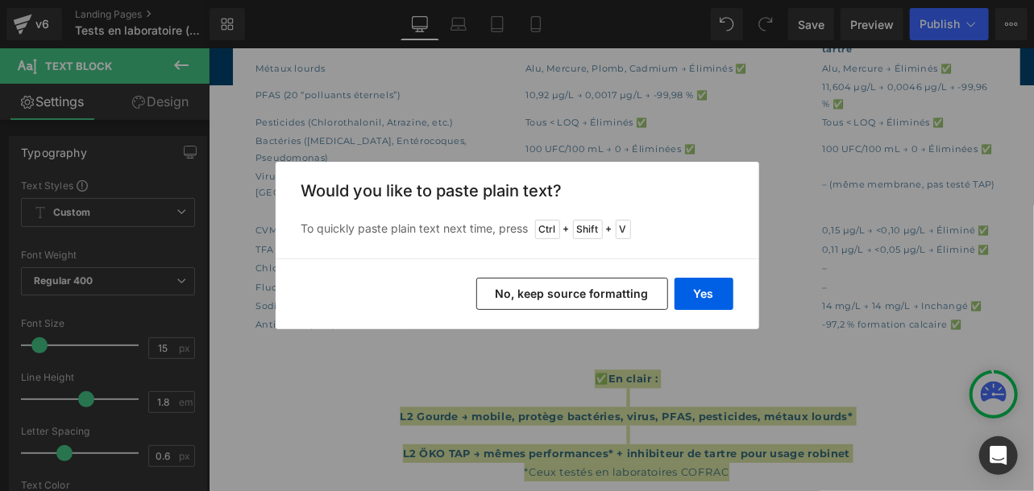
click at [557, 292] on button "No, keep source formatting" at bounding box center [572, 294] width 192 height 32
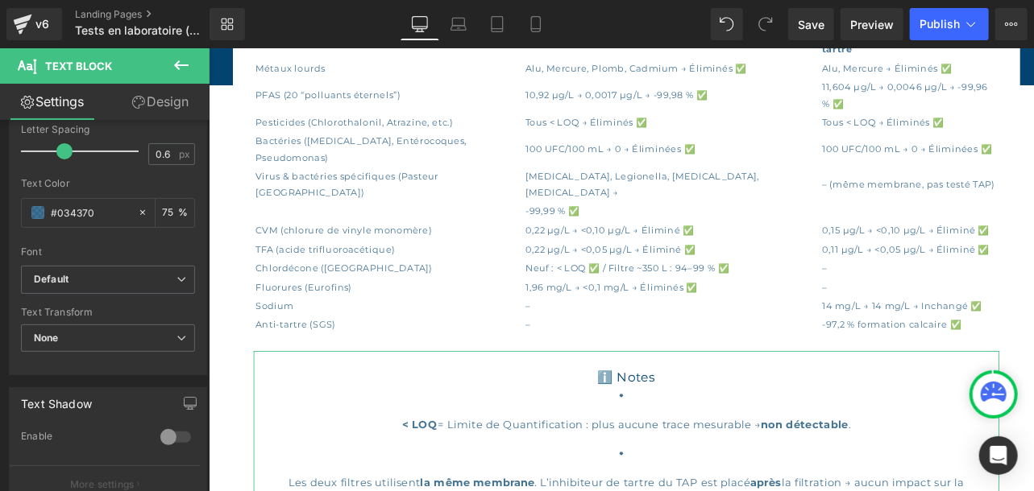
scroll to position [330, 0]
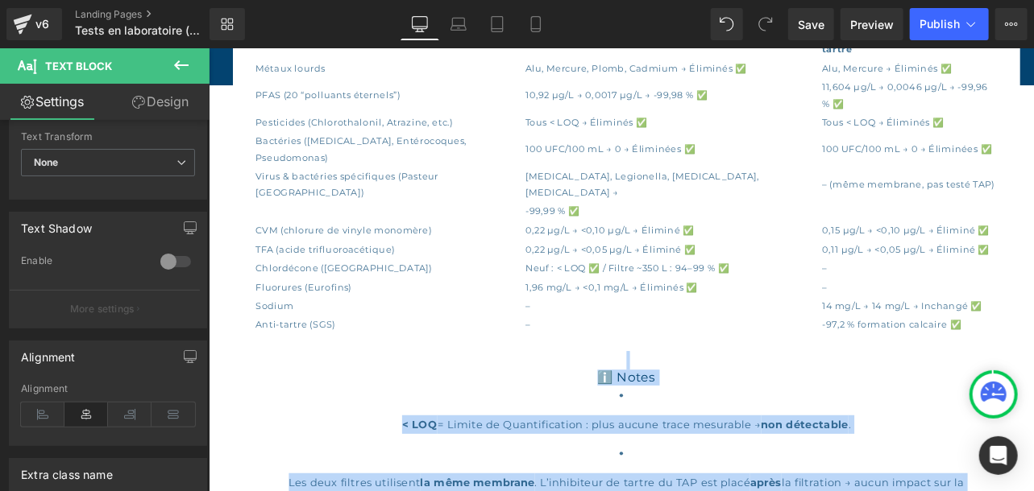
scroll to position [633, 0]
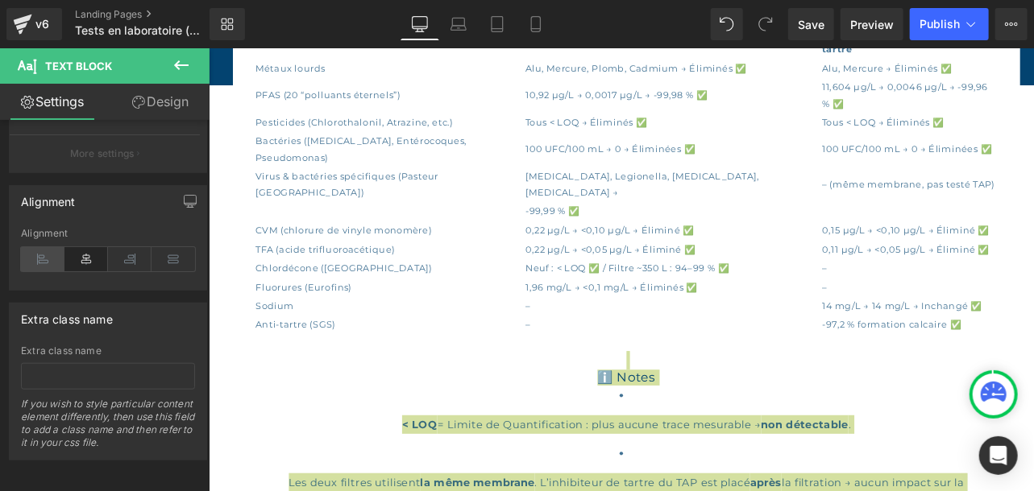
click at [47, 252] on icon at bounding box center [43, 259] width 44 height 24
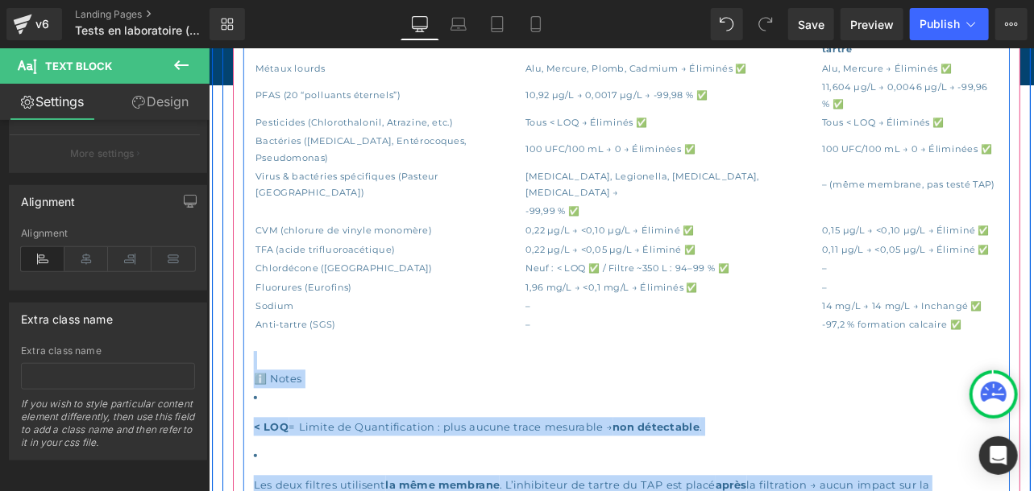
click at [254, 386] on div "Contaminants clés Gourde ÖKO – Filtre L2 ÖKO TAP - Filtre L2 + inhibiteur tartr…" at bounding box center [695, 349] width 894 height 651
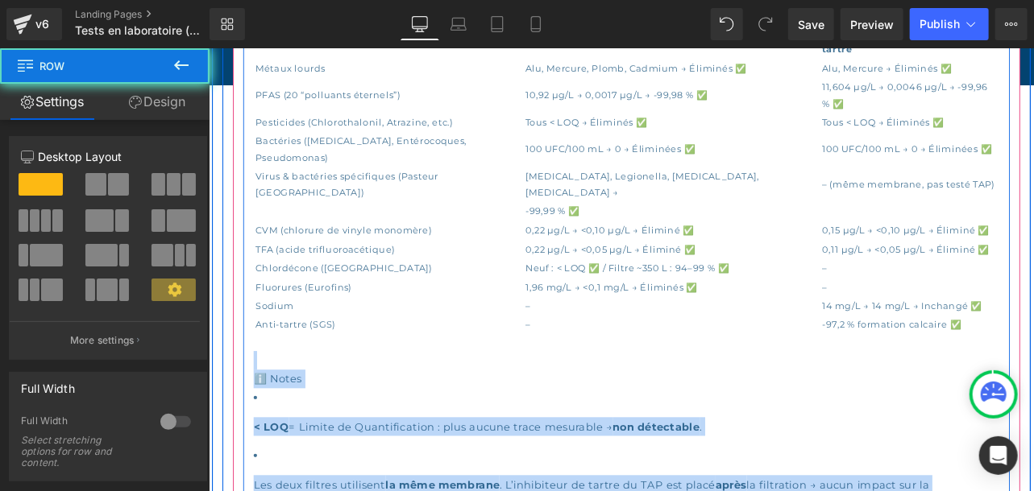
click at [258, 386] on div "Contaminants clés Gourde ÖKO – Filtre L2 ÖKO TAP - Filtre L2 + inhibiteur tartr…" at bounding box center [695, 349] width 894 height 651
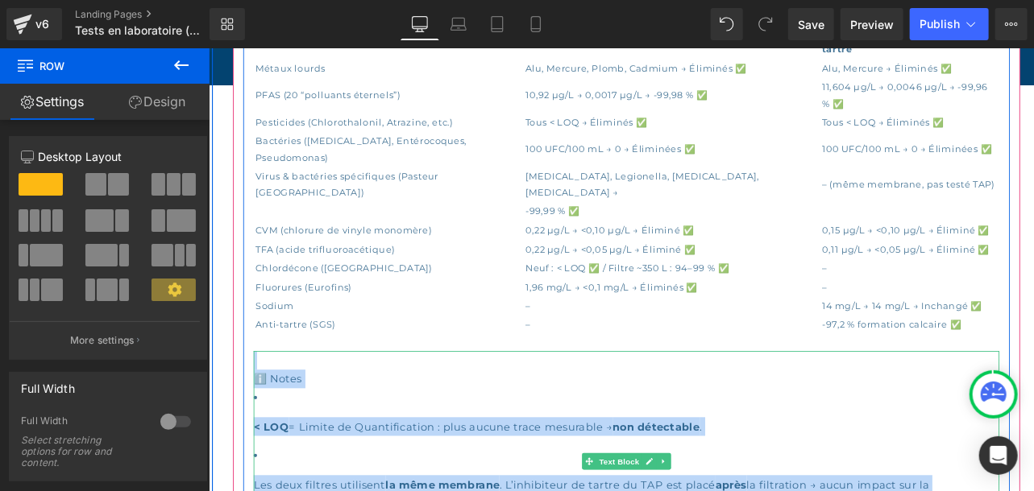
click at [265, 487] on strong "< LOQ" at bounding box center [280, 494] width 41 height 15
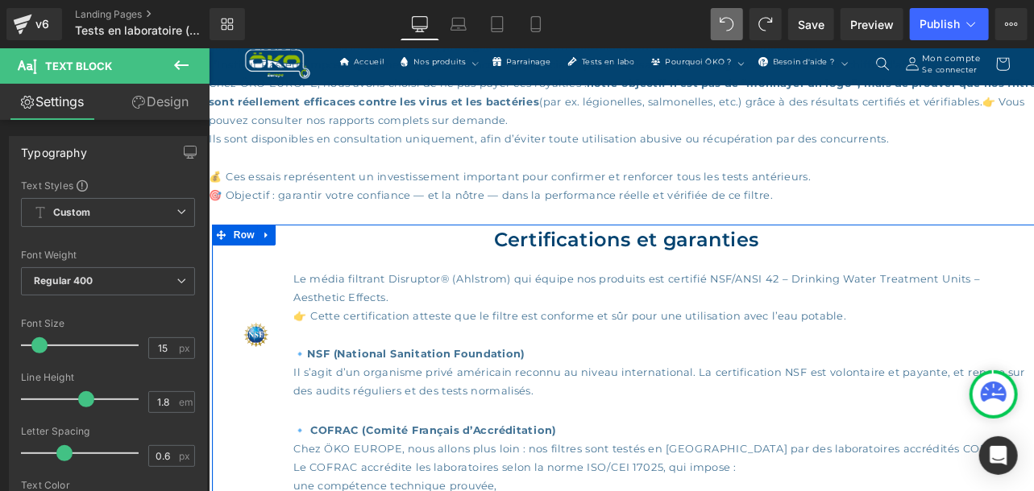
scroll to position [2830, 0]
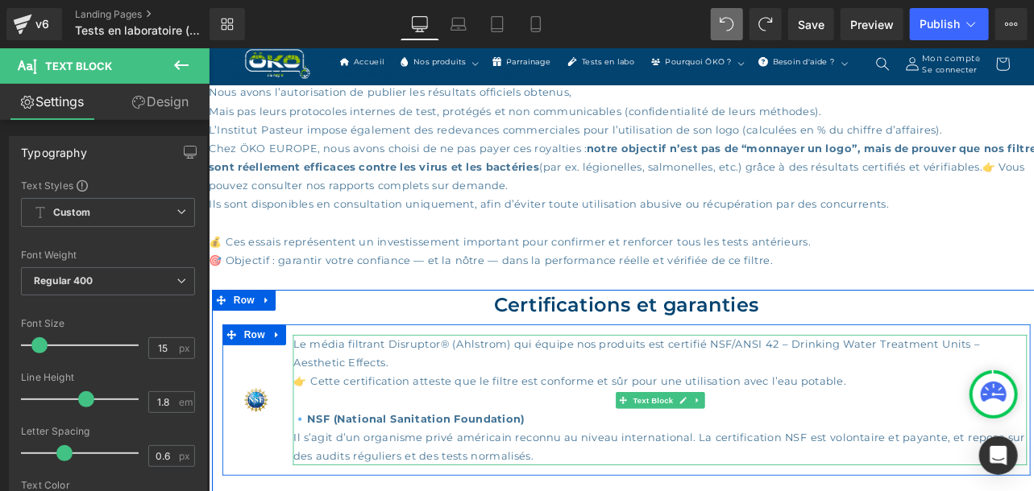
click at [972, 388] on div "Le média filtrant Disruptor® (Ahlstrom) qui équipe nos produits est certifié NS…" at bounding box center [734, 464] width 856 height 152
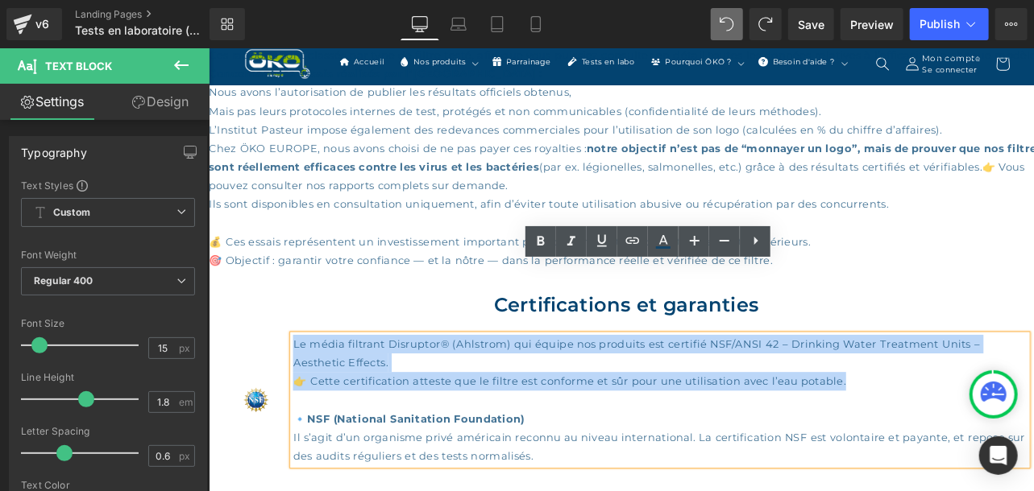
drag, startPoint x: 889, startPoint y: 348, endPoint x: 305, endPoint y: 317, distance: 584.1
click at [306, 388] on div "Le média filtrant Disruptor® (Ahlstrom) qui équipe nos produits est certifié NS…" at bounding box center [734, 464] width 856 height 152
copy div "Le média filtrant Disruptor® (Ahlstrom) qui équipe nos produits est certifié NS…"
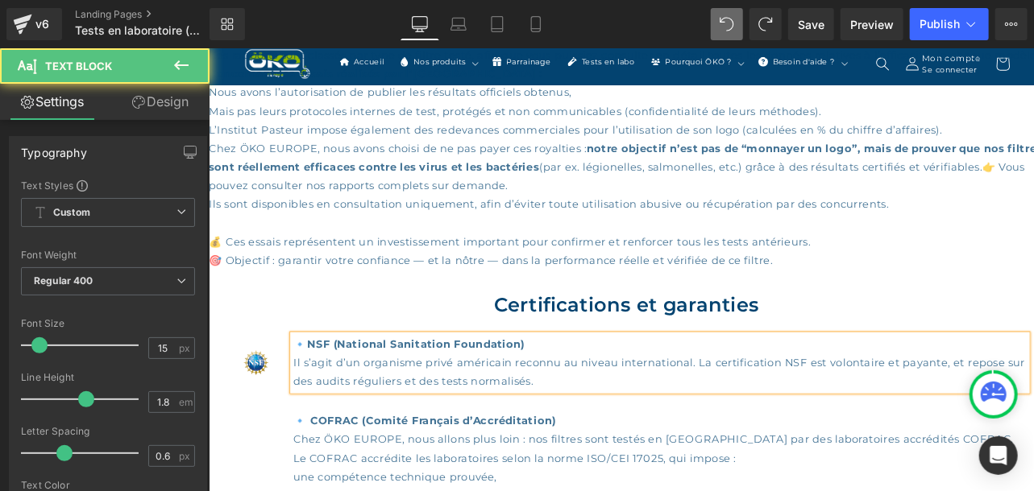
click at [660, 388] on div "🔹 NSF (National Sanitation Foundation) Il s’agit d’un organisme privé américain…" at bounding box center [734, 420] width 856 height 65
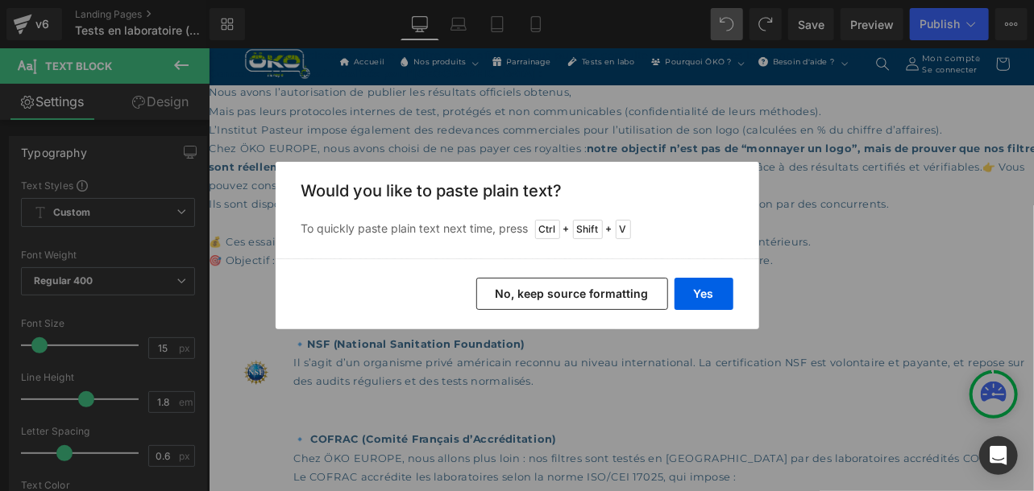
click at [599, 301] on button "No, keep source formatting" at bounding box center [572, 294] width 192 height 32
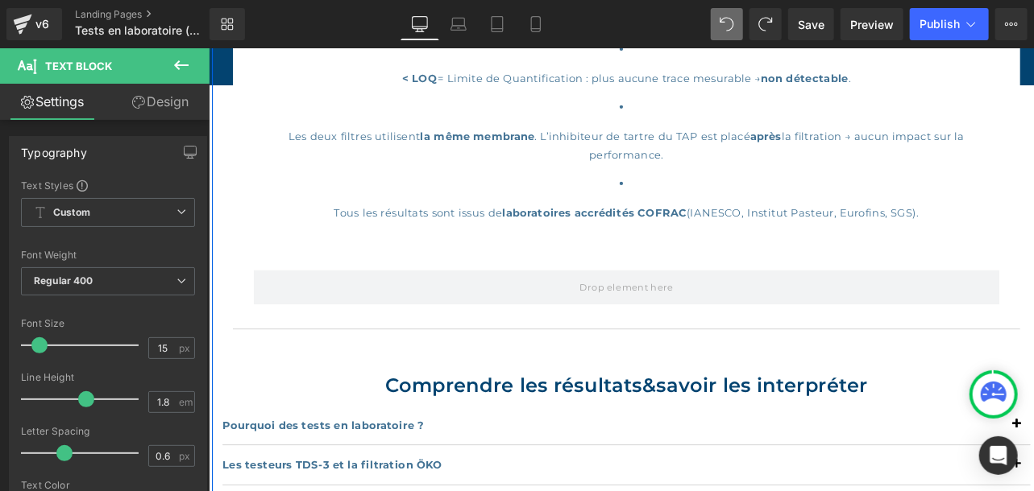
scroll to position [1786, 0]
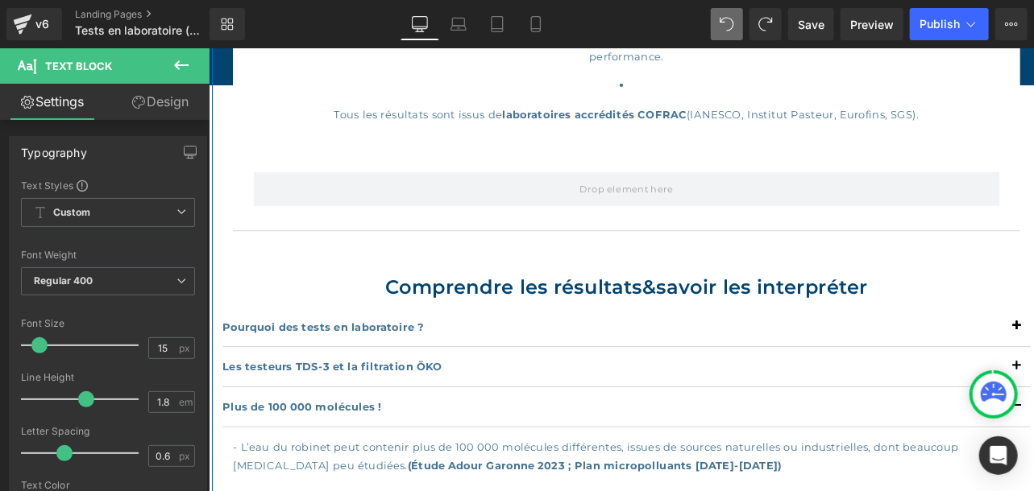
click at [1033, 197] on div "Ce que filtre la gourde [PERSON_NAME] et le ÖKO TAP (robinet) Heading ✅ Résulta…" at bounding box center [695, 126] width 967 height 1721
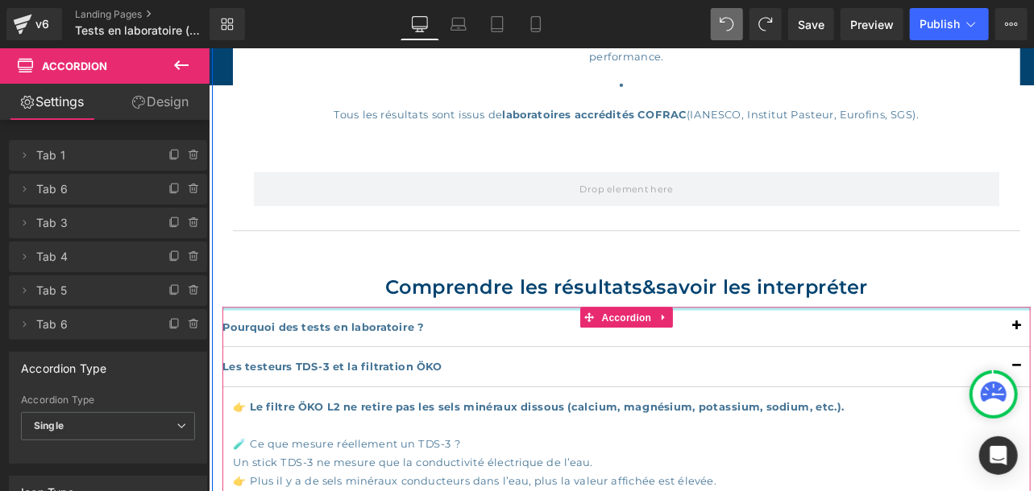
click at [1033, 355] on div at bounding box center [695, 357] width 943 height 4
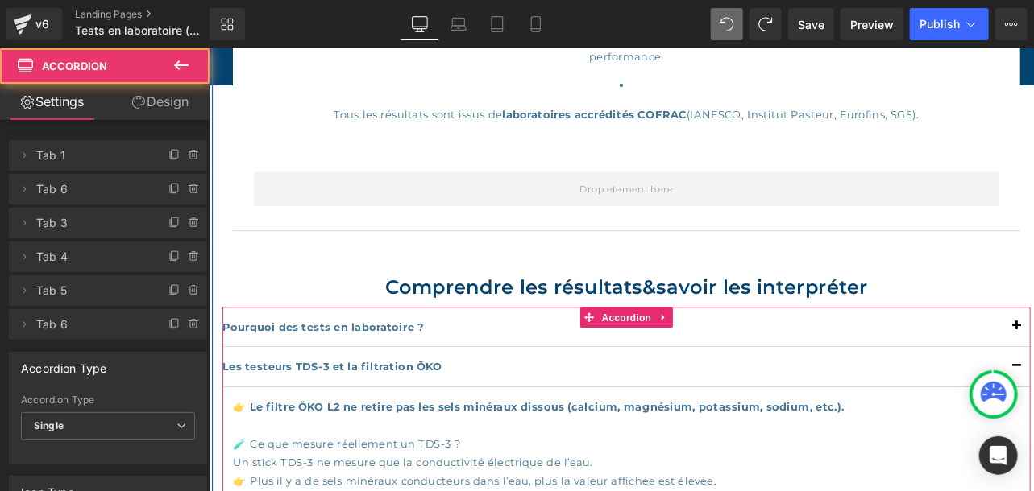
click at [1033, 355] on div "Pourquoi des tests en laboratoire ? Text Block" at bounding box center [695, 378] width 943 height 47
click at [1033, 402] on div "Les testeurs TDS-3 et la filtration ÖKO Text Block" at bounding box center [695, 425] width 943 height 47
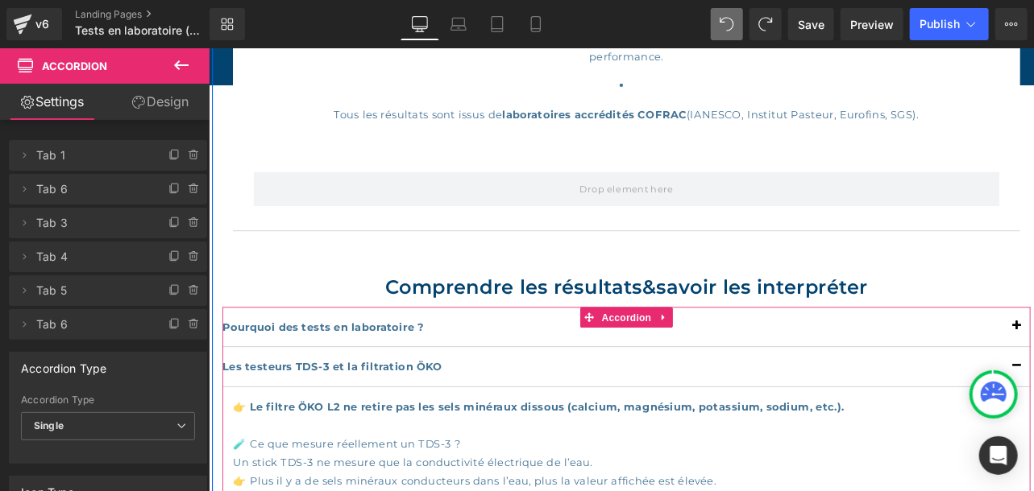
click at [1033, 402] on div "Les testeurs TDS-3 et la filtration ÖKO Text Block" at bounding box center [695, 425] width 943 height 47
click at [1033, 355] on div "Pourquoi des tests en laboratoire ? Text Block" at bounding box center [695, 378] width 943 height 47
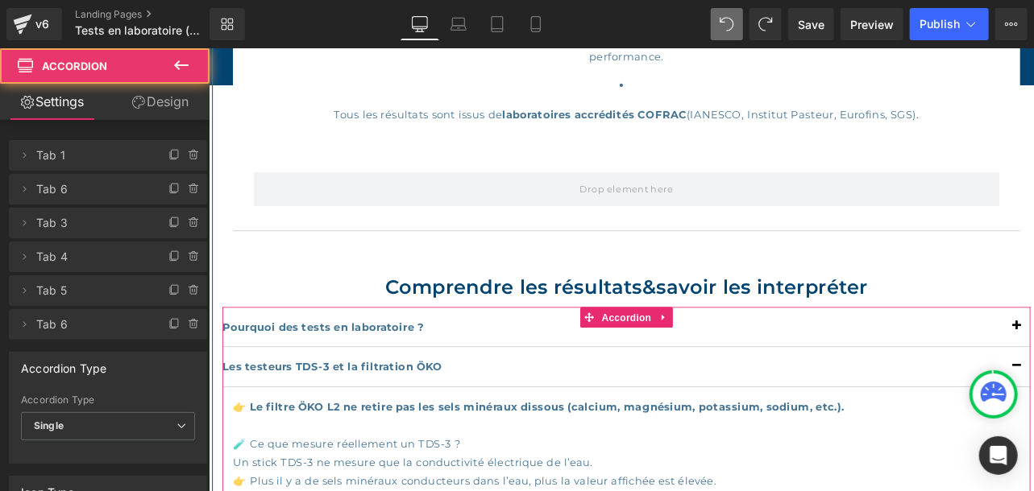
click at [1033, 355] on div "Pourquoi des tests en laboratoire ? Text Block" at bounding box center [695, 378] width 943 height 47
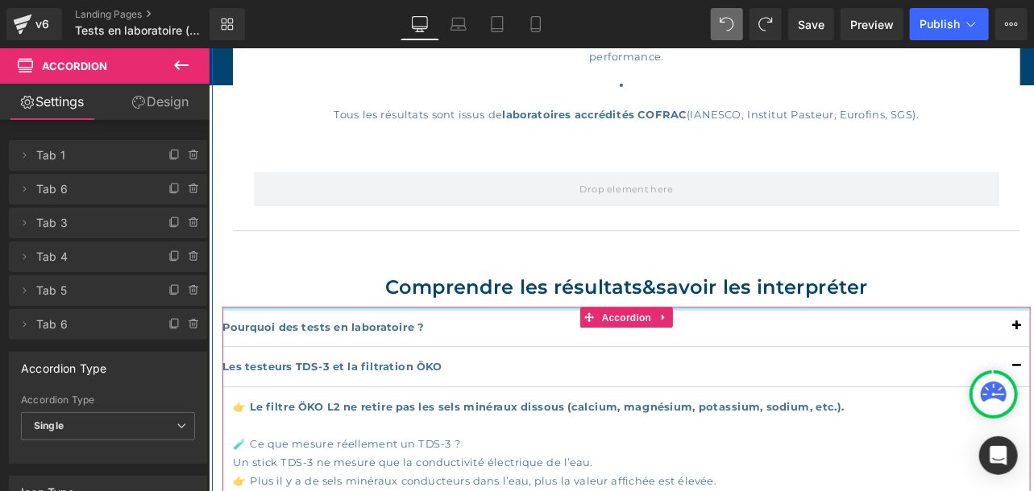
click at [1033, 355] on div at bounding box center [695, 357] width 943 height 4
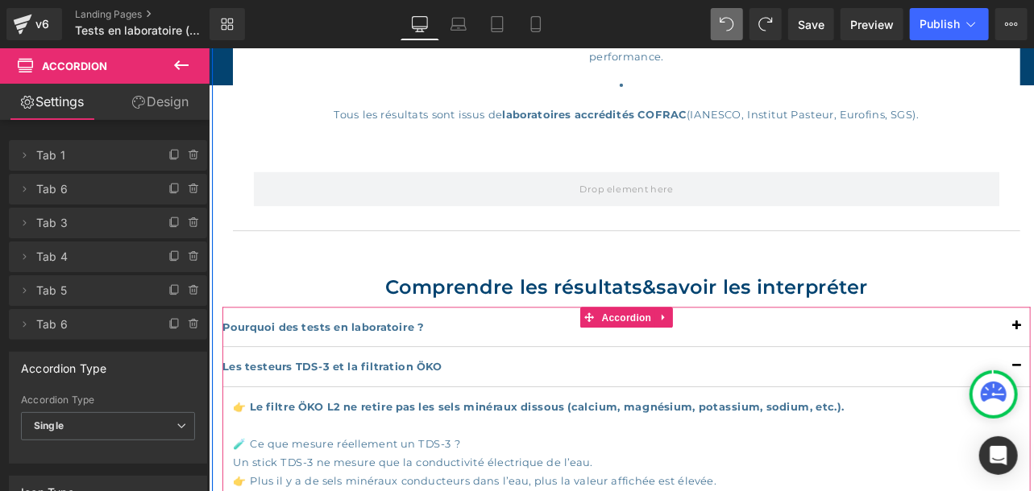
click at [208, 18] on div at bounding box center [208, 18] width 0 height 0
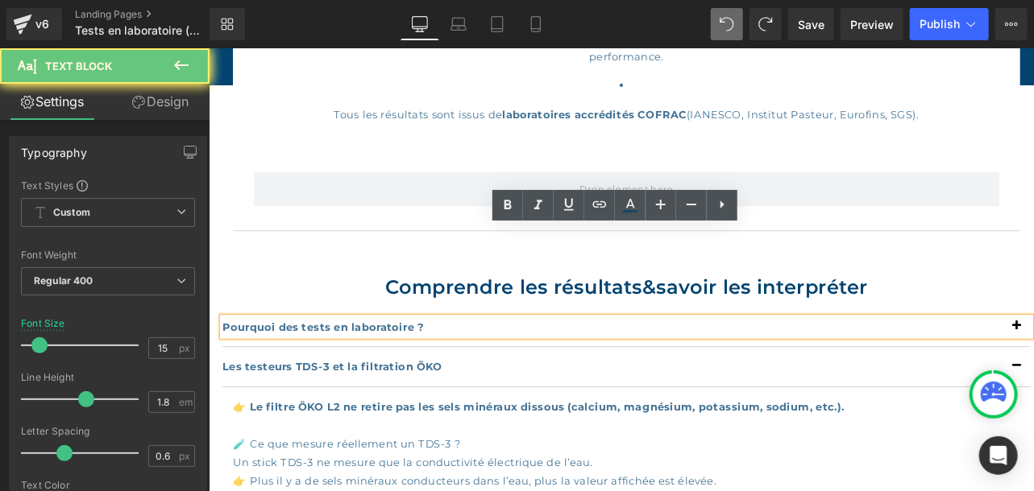
click at [412, 371] on b "Pourquoi des tests en laboratoire ?" at bounding box center [341, 378] width 235 height 15
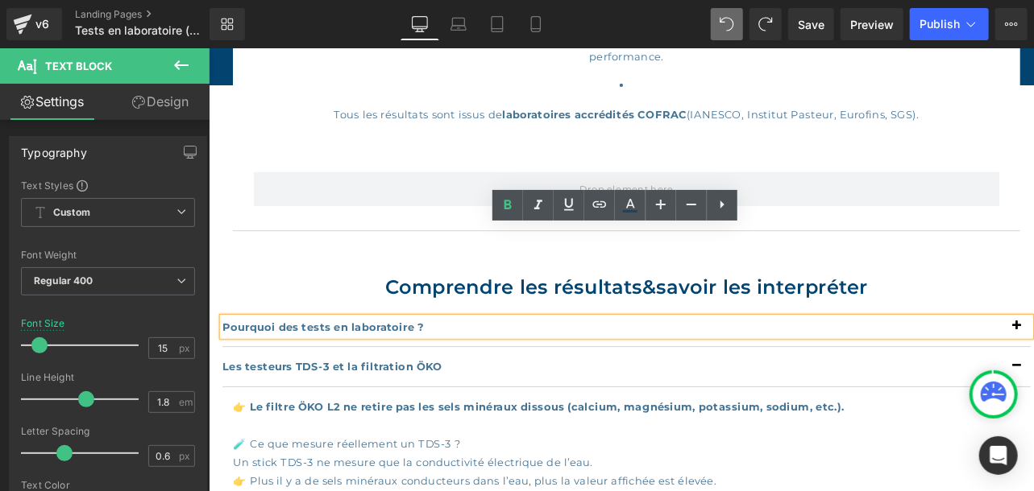
click at [1033, 367] on p "Pourquoi des tests en laboratoire ?" at bounding box center [695, 378] width 943 height 22
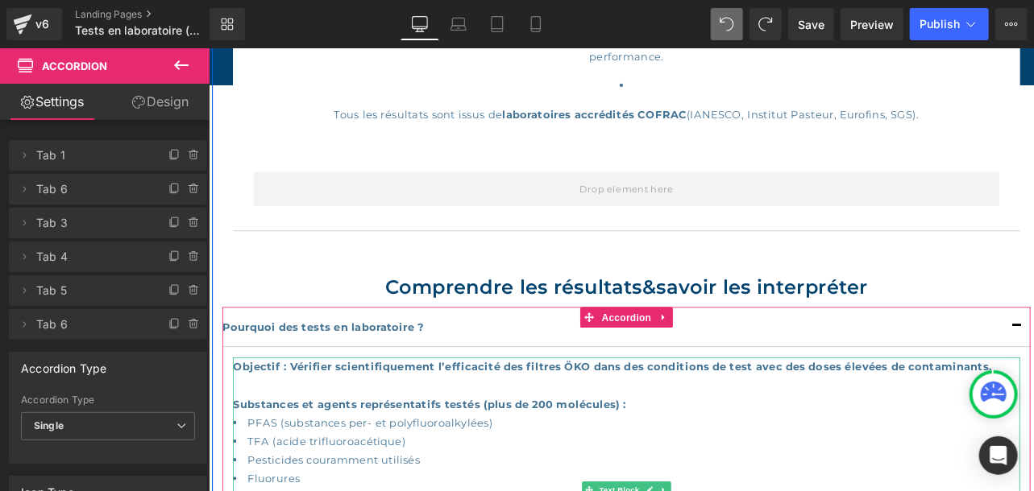
click at [478, 417] on b "Objectif : Vérifier scientifiquement l’efficacité des filtres ÖKO dans des cond…" at bounding box center [679, 424] width 886 height 15
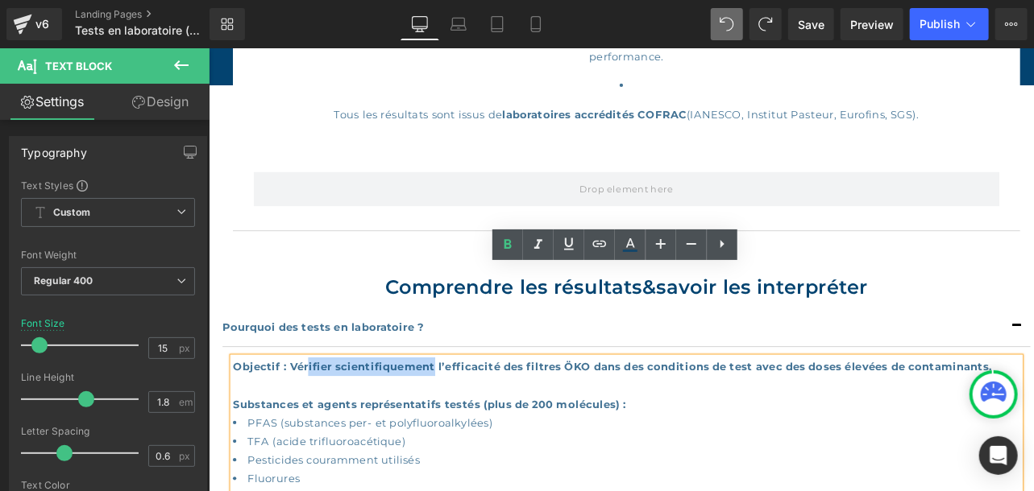
drag, startPoint x: 472, startPoint y: 314, endPoint x: 325, endPoint y: 320, distance: 146.7
click at [325, 417] on b "Objectif : Vérifier scientifiquement l’efficacité des filtres ÖKO dans des cond…" at bounding box center [679, 424] width 886 height 15
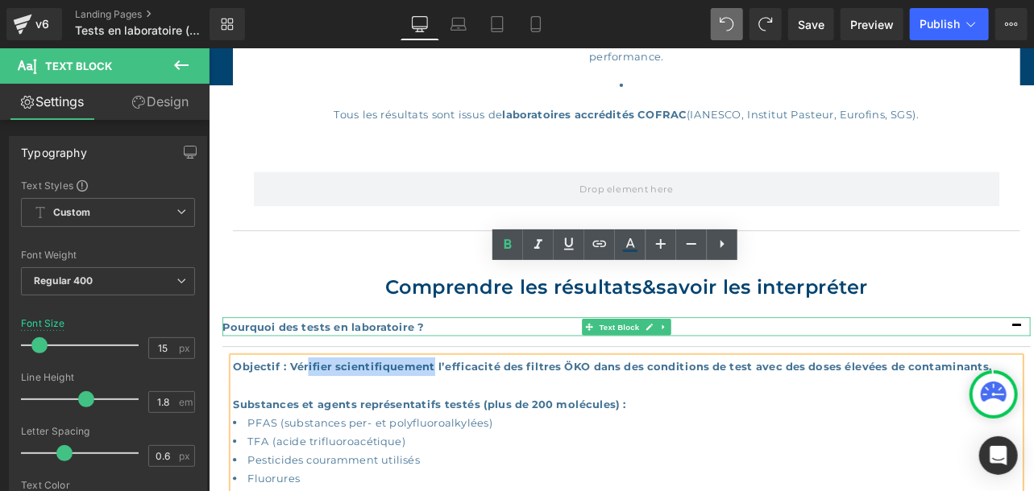
click at [448, 371] on b "Pourquoi des tests en laboratoire ?" at bounding box center [341, 378] width 235 height 15
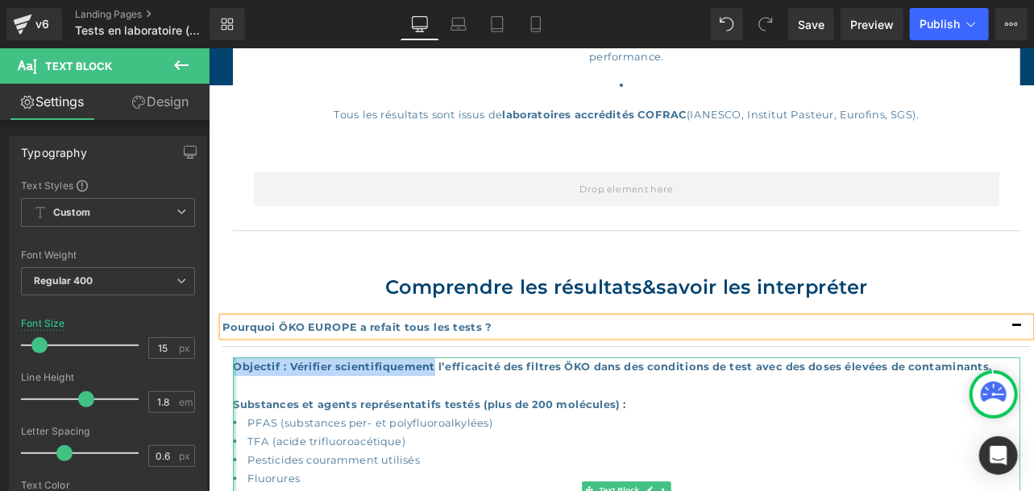
drag, startPoint x: 473, startPoint y: 317, endPoint x: 237, endPoint y: 314, distance: 236.0
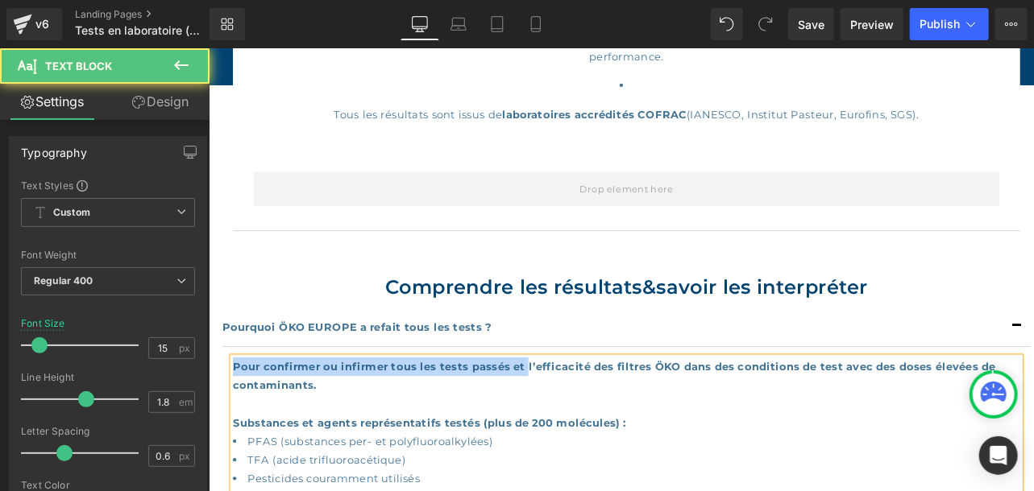
drag, startPoint x: 583, startPoint y: 319, endPoint x: 590, endPoint y: 328, distance: 11.4
click at [590, 414] on div "Pour confirmer ou infirmer tous les tests passés et l’efficacité des filtres ÖK…" at bounding box center [695, 446] width 918 height 65
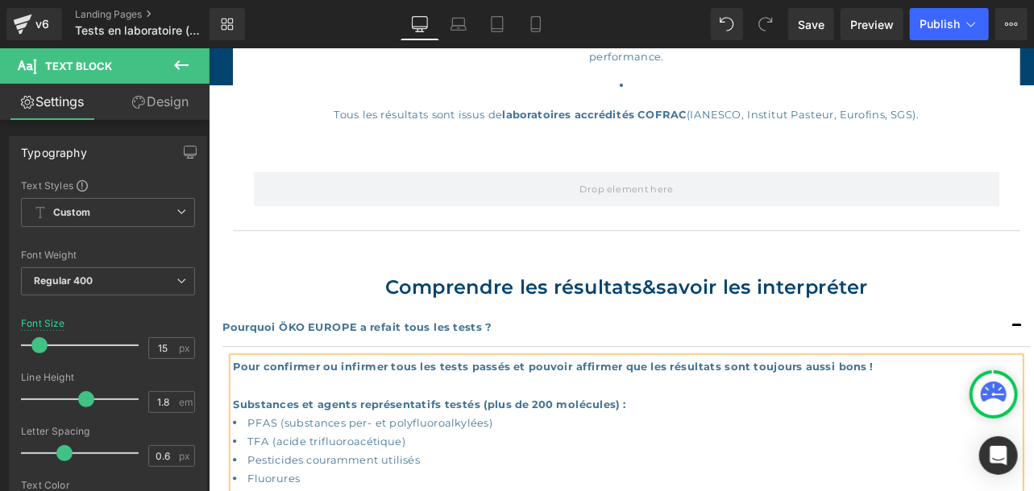
drag, startPoint x: 251, startPoint y: 337, endPoint x: 283, endPoint y: 342, distance: 31.8
click at [253, 414] on div "Pour confirmer ou infirmer tous les tests passés et pouvoir affirmer que les ré…" at bounding box center [695, 436] width 918 height 44
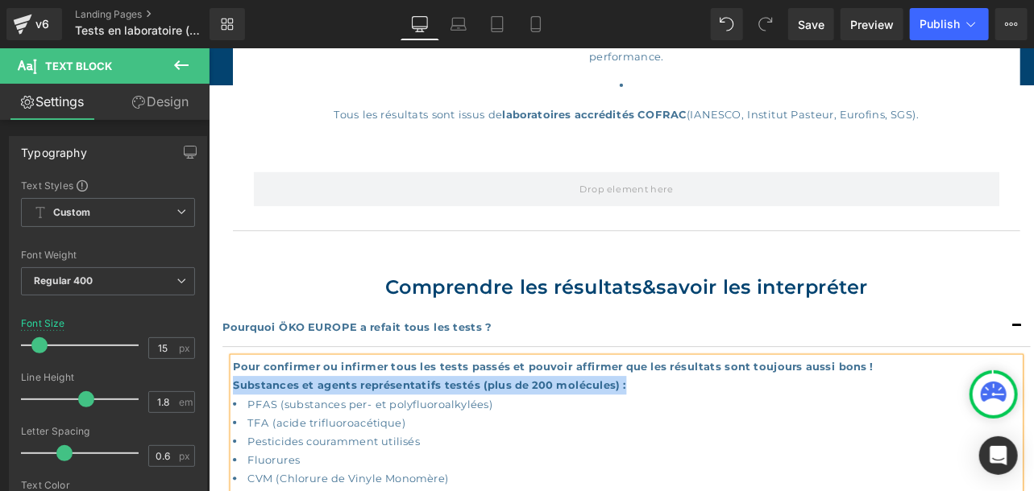
drag, startPoint x: 716, startPoint y: 338, endPoint x: 305, endPoint y: 371, distance: 412.1
click at [239, 436] on div "Substances et agents représentatifs testés (plus de 200 molécules) :" at bounding box center [695, 447] width 918 height 22
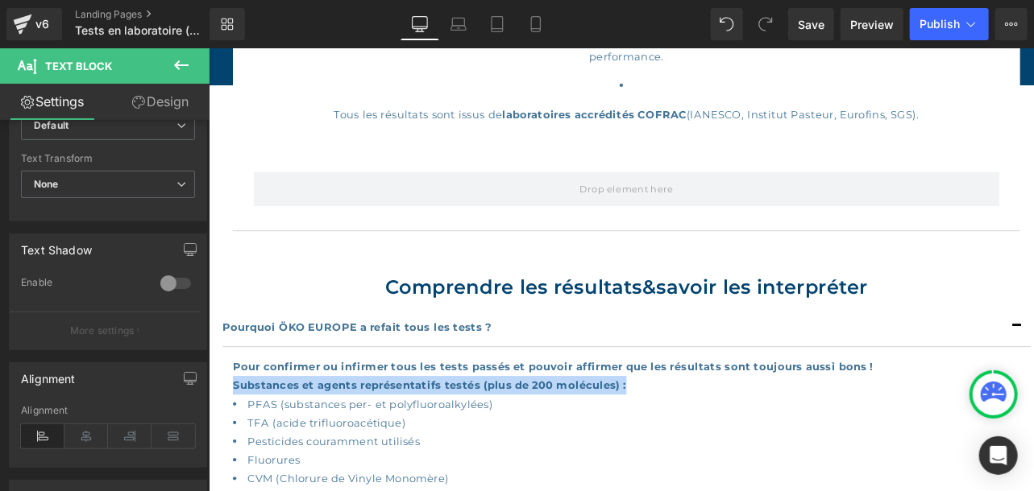
scroll to position [495, 0]
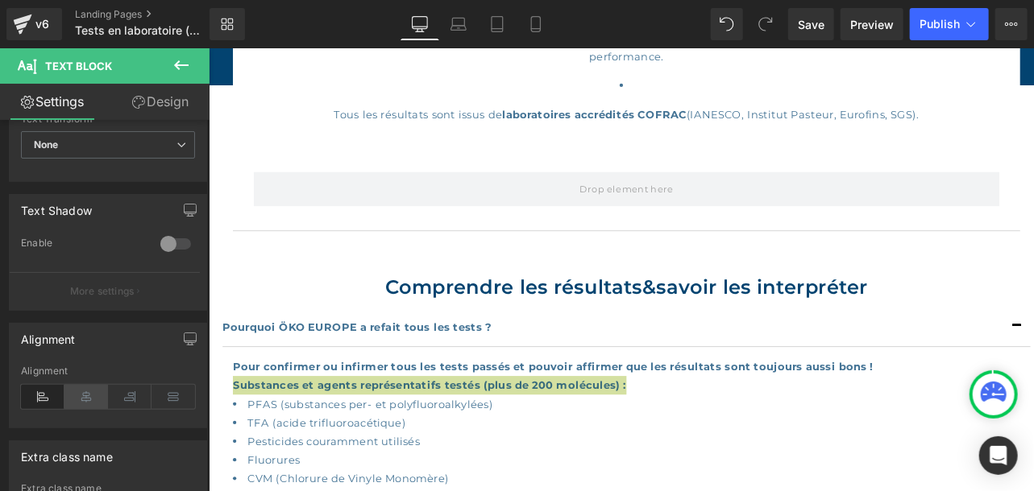
click at [82, 392] on icon at bounding box center [86, 397] width 44 height 24
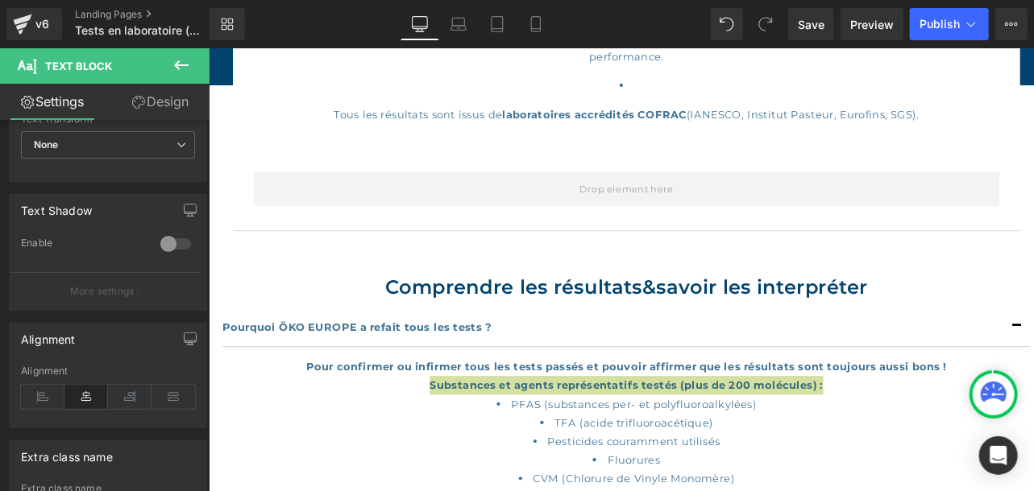
drag, startPoint x: 34, startPoint y: 395, endPoint x: 91, endPoint y: 377, distance: 59.9
click at [34, 394] on icon at bounding box center [43, 397] width 44 height 24
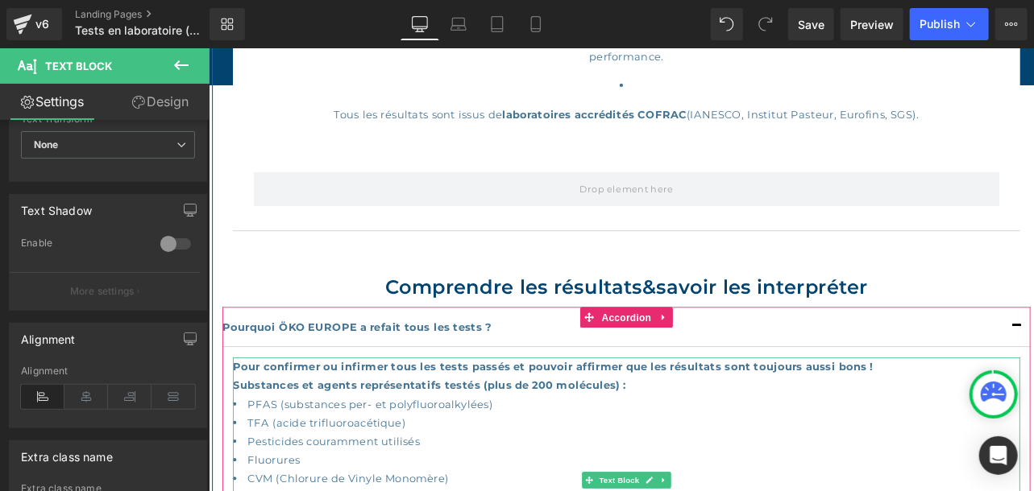
click at [852, 458] on li "PFAS (substances per- et polyfluoroalkylées)" at bounding box center [695, 469] width 918 height 22
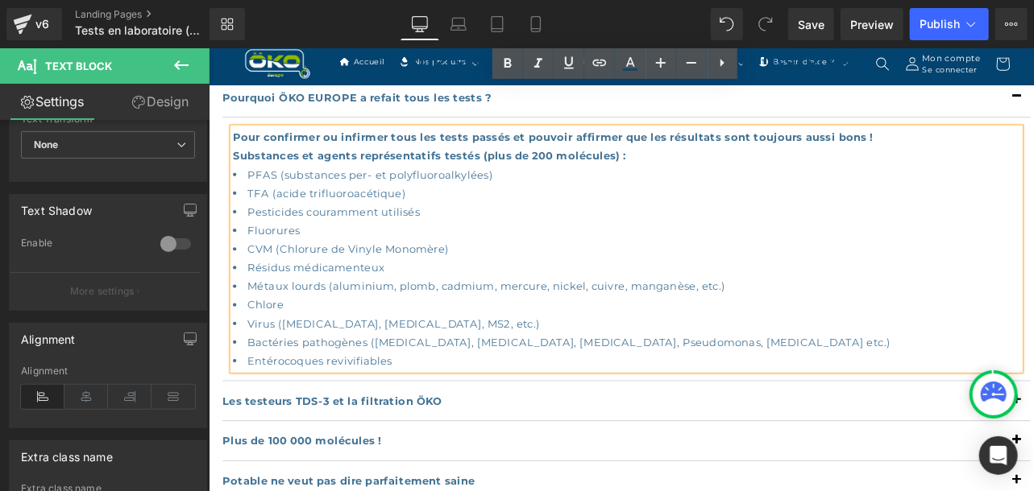
scroll to position [2134, 0]
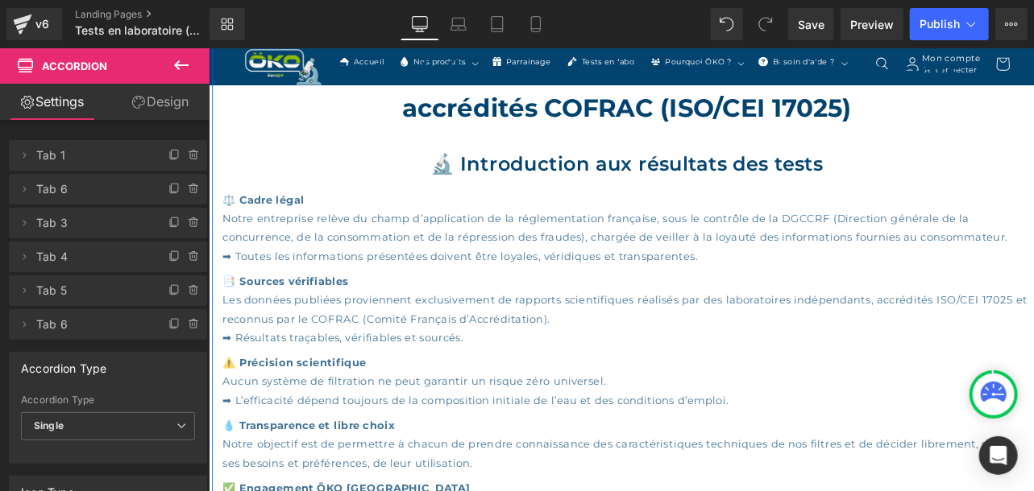
scroll to position [430, 0]
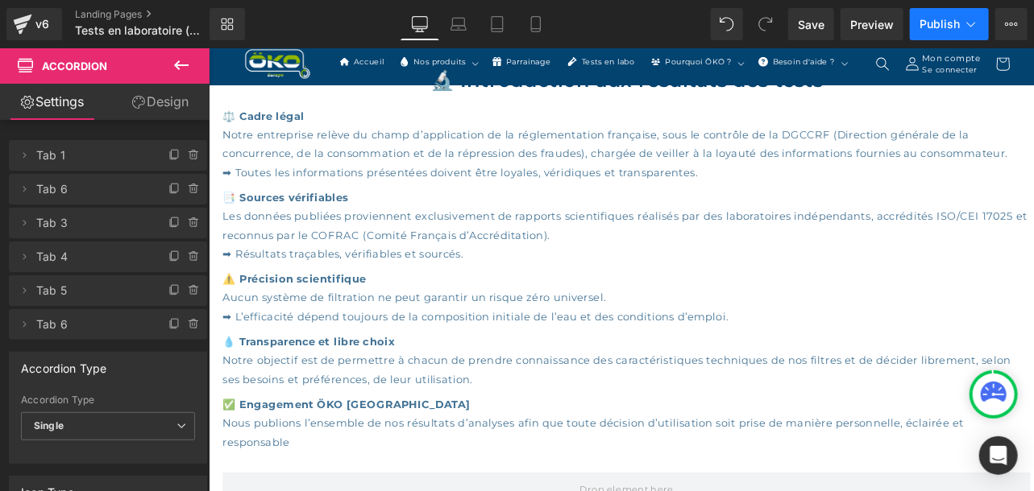
click at [938, 15] on button "Publish" at bounding box center [949, 24] width 79 height 32
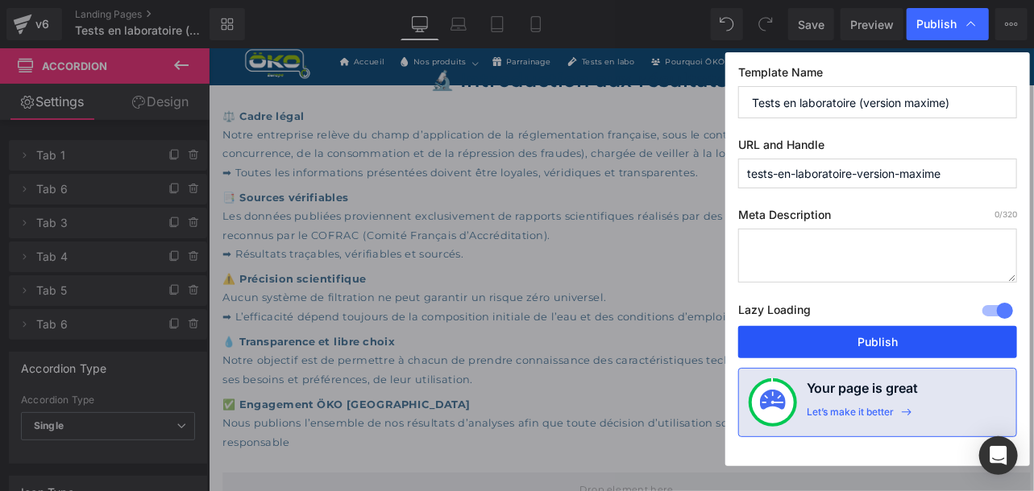
drag, startPoint x: 885, startPoint y: 336, endPoint x: 787, endPoint y: 385, distance: 109.2
click at [885, 336] on button "Publish" at bounding box center [877, 342] width 279 height 32
